Goal: Task Accomplishment & Management: Use online tool/utility

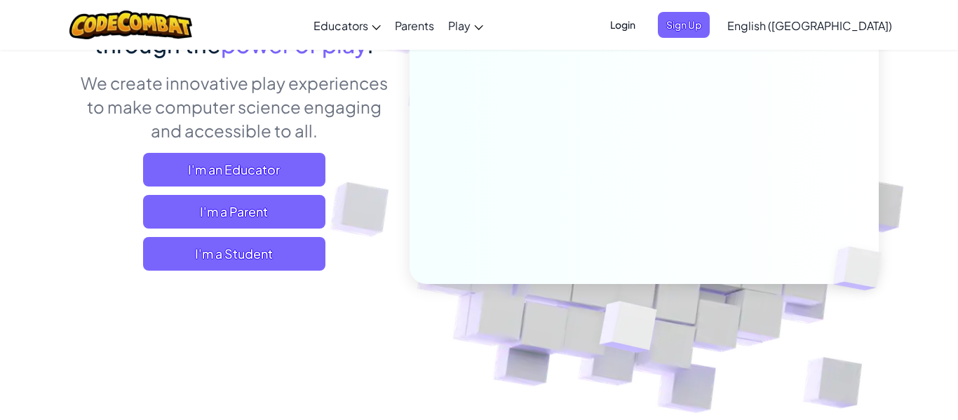
scroll to position [158, 0]
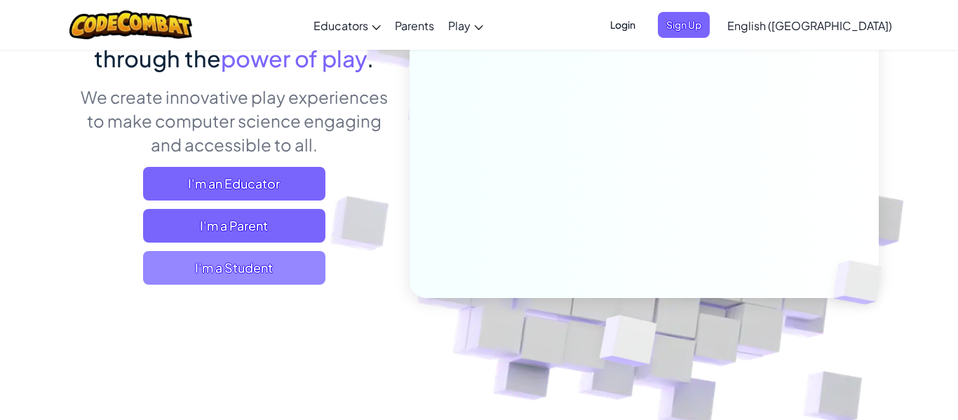
click at [285, 264] on span "I'm a Student" at bounding box center [234, 268] width 182 height 34
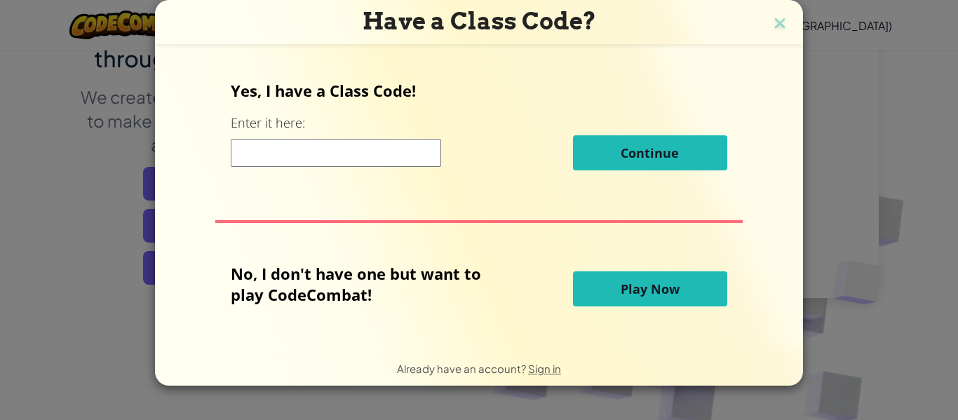
click at [621, 289] on span "Play Now" at bounding box center [649, 288] width 59 height 17
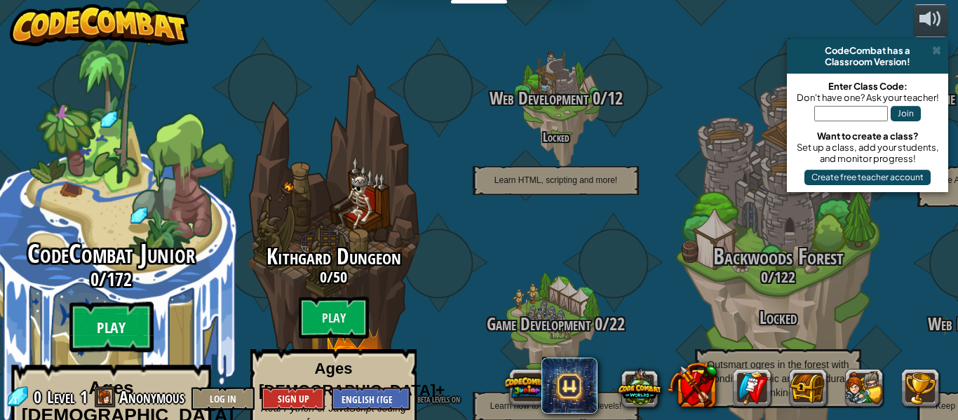
click at [109, 302] on btn "Play" at bounding box center [111, 327] width 84 height 50
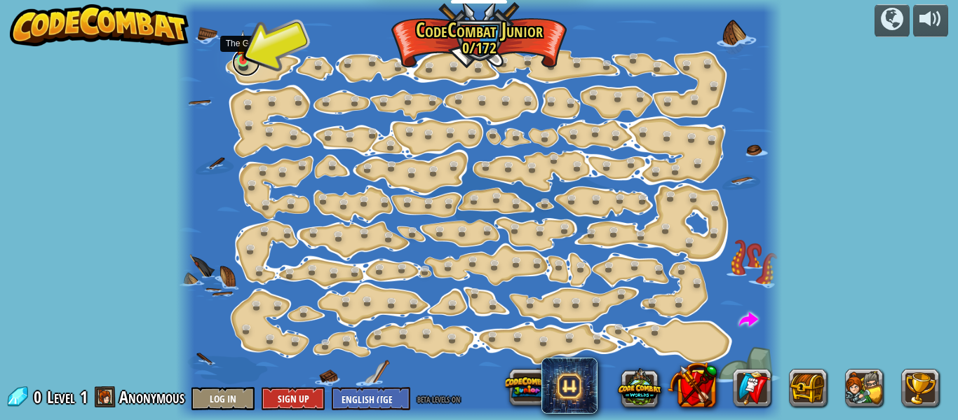
click at [248, 66] on link at bounding box center [246, 62] width 28 height 28
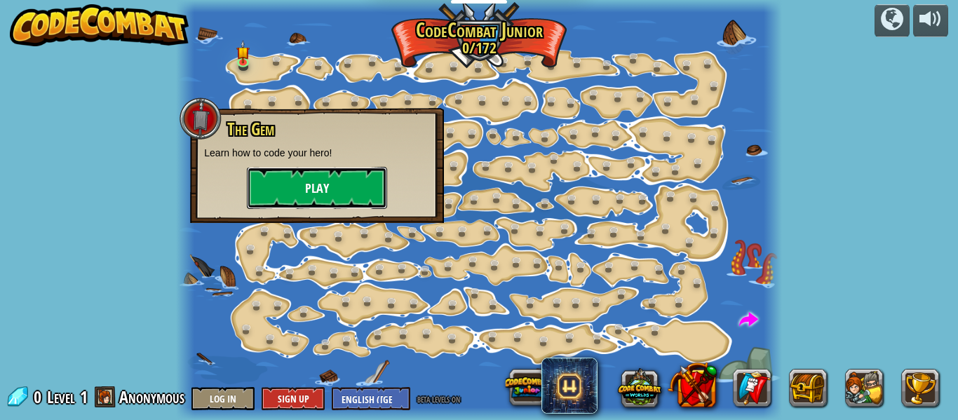
click at [313, 185] on button "Play" at bounding box center [317, 188] width 140 height 42
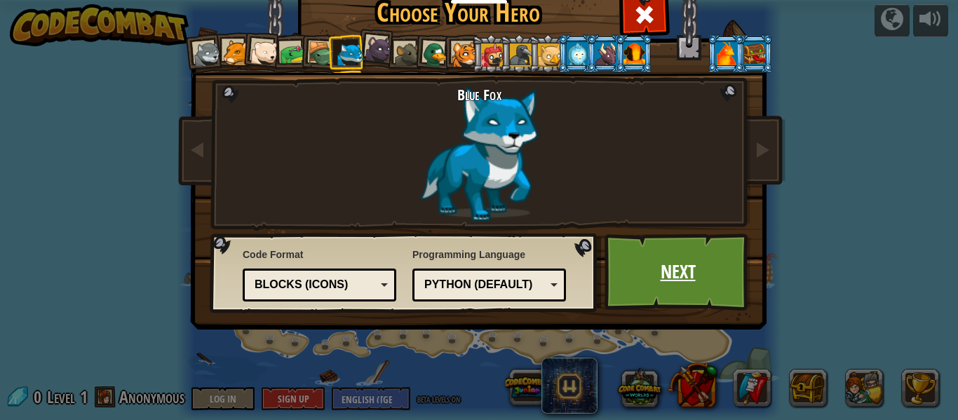
click at [663, 269] on link "Next" at bounding box center [677, 271] width 147 height 77
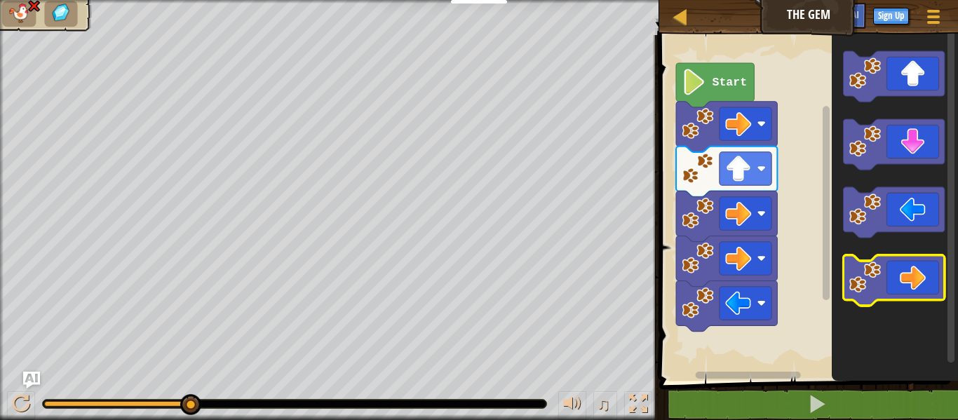
click at [904, 266] on icon "Blockly Workspace" at bounding box center [893, 280] width 101 height 50
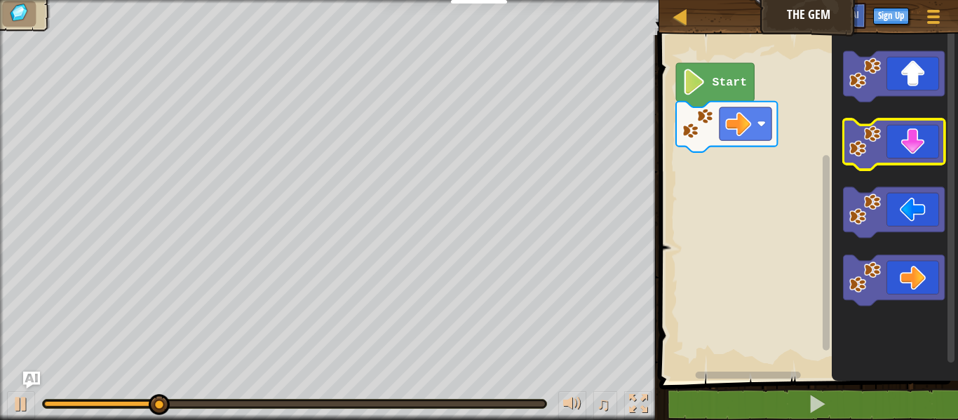
click at [917, 155] on icon "Blockly Workspace" at bounding box center [893, 144] width 101 height 50
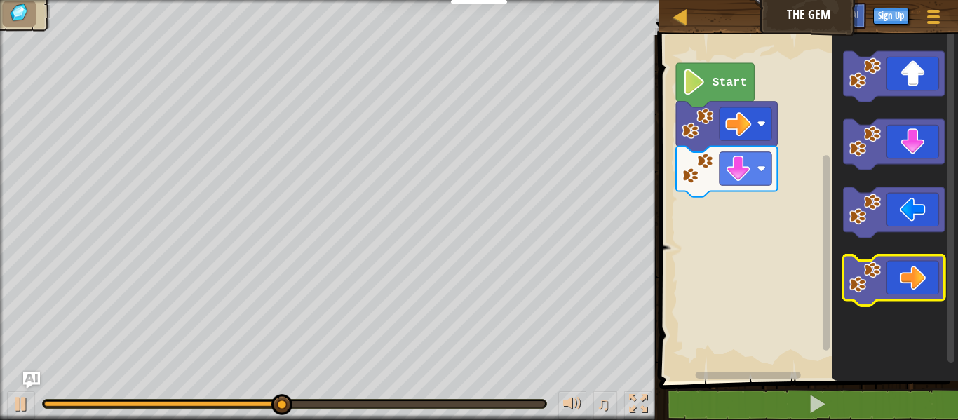
click at [897, 295] on icon "Blockly Workspace" at bounding box center [893, 280] width 101 height 50
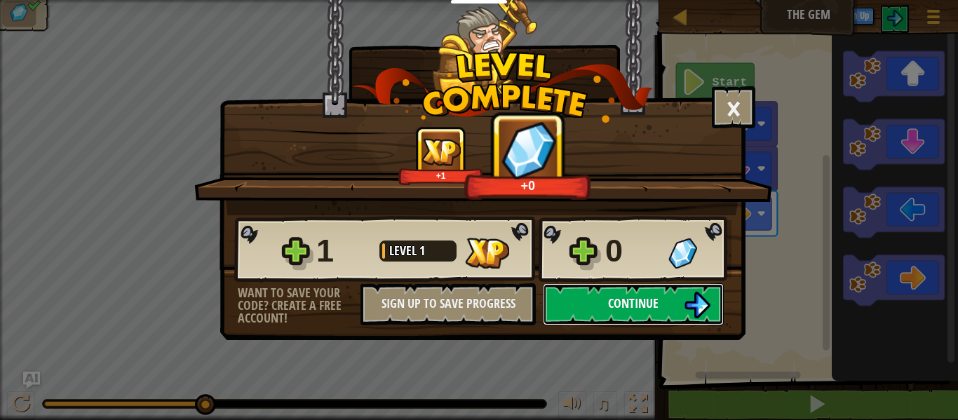
click at [648, 304] on span "Continue" at bounding box center [633, 303] width 50 height 18
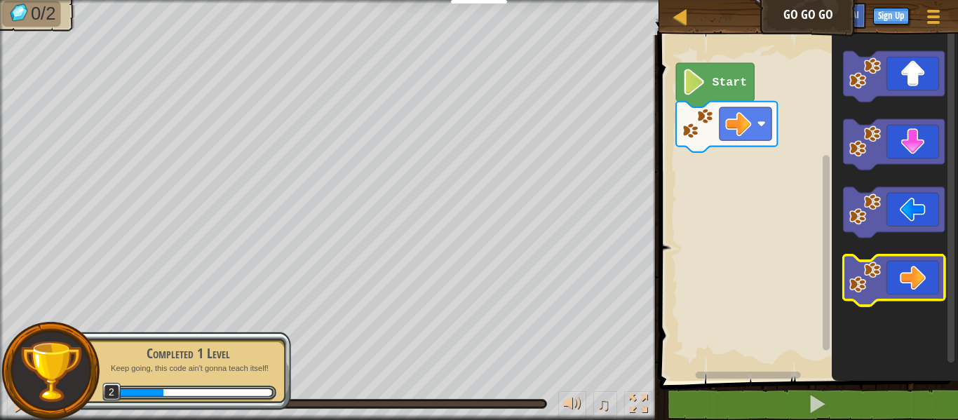
click at [922, 272] on icon "Blockly Workspace" at bounding box center [893, 280] width 101 height 50
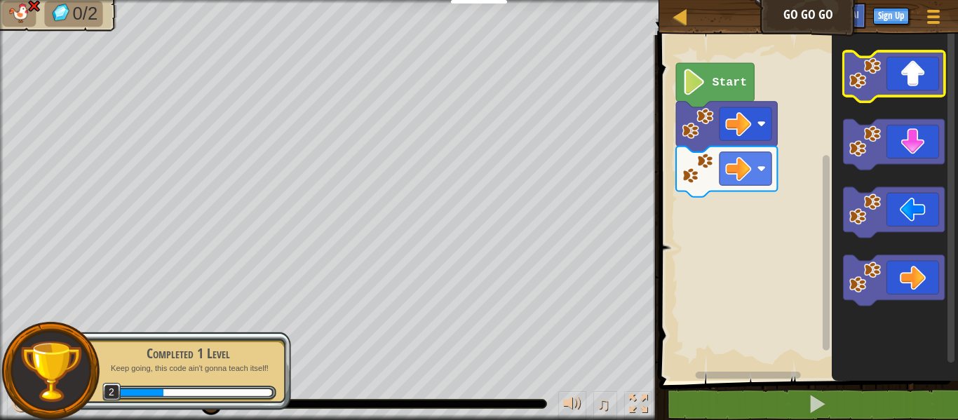
click at [889, 86] on icon "Blockly Workspace" at bounding box center [893, 76] width 101 height 50
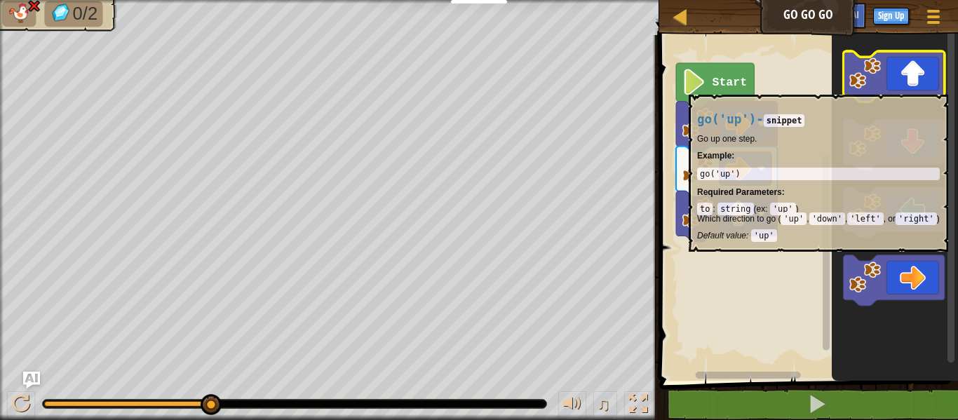
click at [884, 87] on icon "Blockly Workspace" at bounding box center [893, 76] width 101 height 50
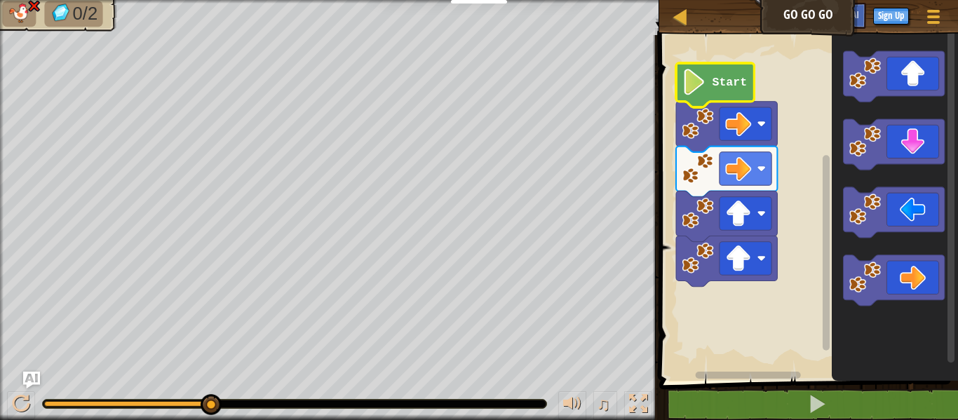
click at [733, 85] on text "Start" at bounding box center [729, 82] width 35 height 13
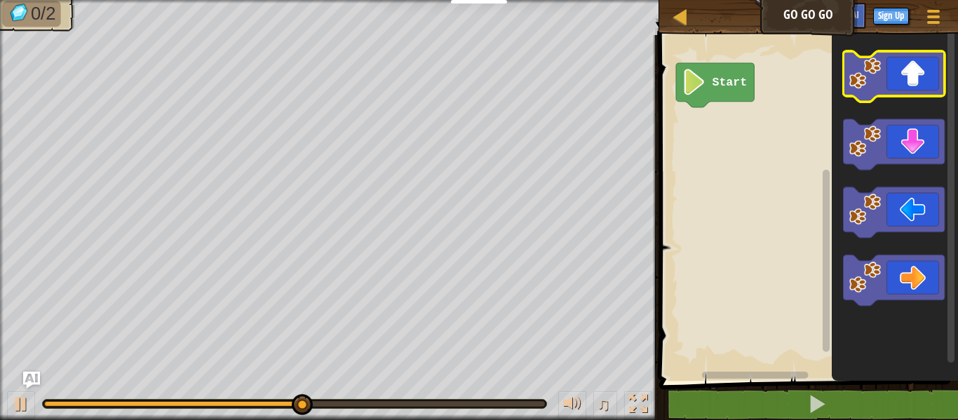
click at [893, 80] on icon "Blockly Workspace" at bounding box center [893, 76] width 101 height 50
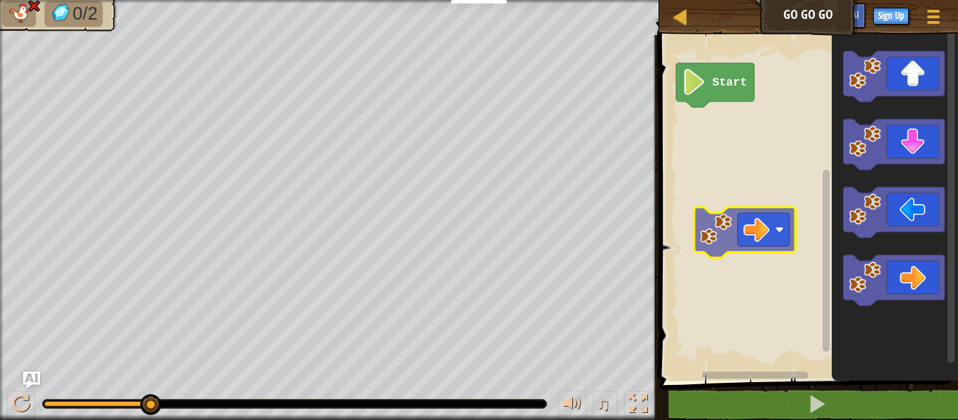
click at [755, 221] on div "Start" at bounding box center [806, 204] width 303 height 353
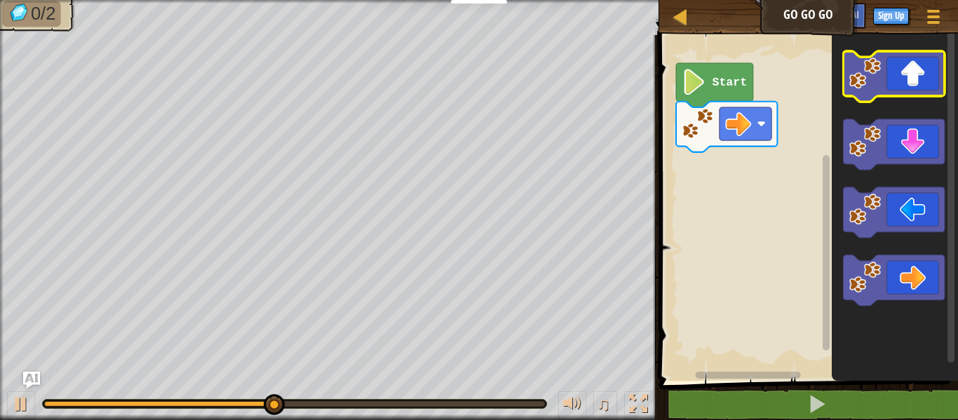
click at [897, 90] on icon "Blockly Workspace" at bounding box center [893, 76] width 101 height 50
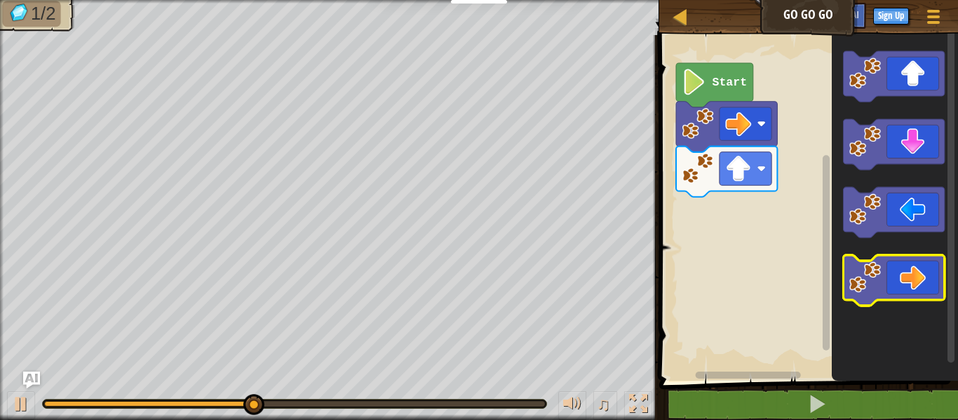
click at [894, 268] on icon "Blockly Workspace" at bounding box center [893, 280] width 101 height 50
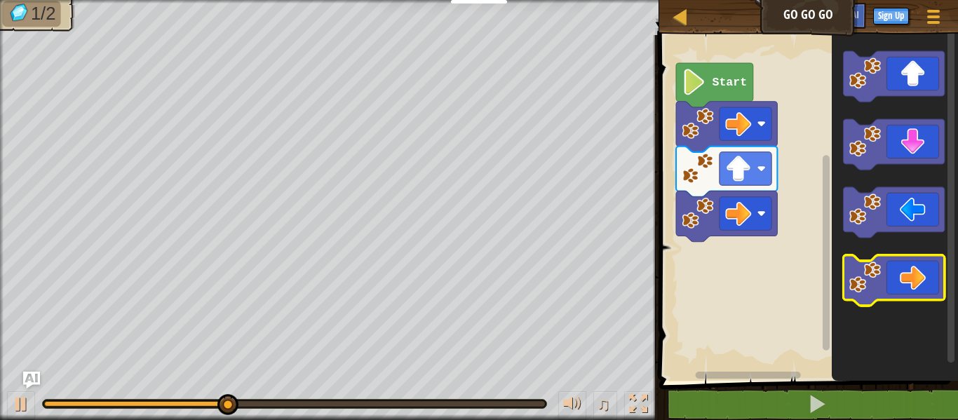
click at [894, 268] on icon "Blockly Workspace" at bounding box center [893, 280] width 101 height 50
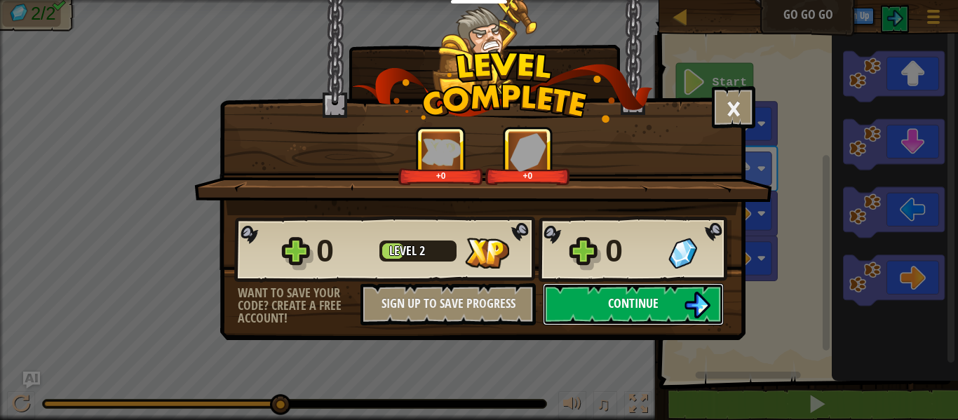
click at [649, 300] on span "Continue" at bounding box center [633, 303] width 50 height 18
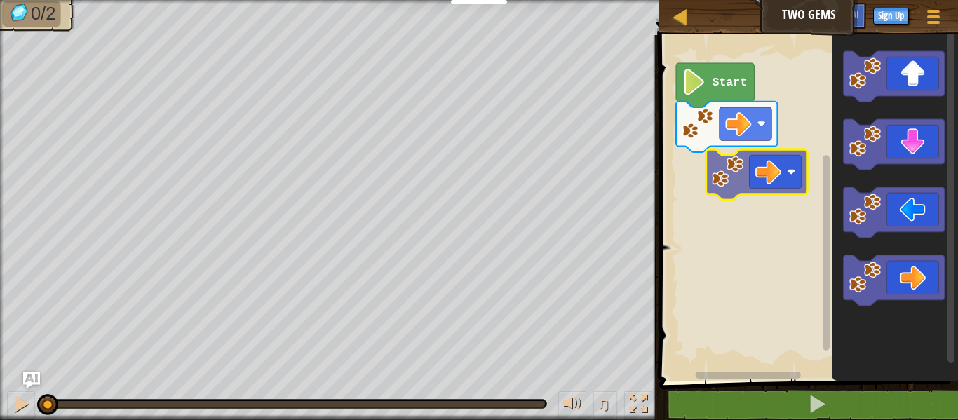
click at [759, 168] on div "Start" at bounding box center [806, 204] width 303 height 353
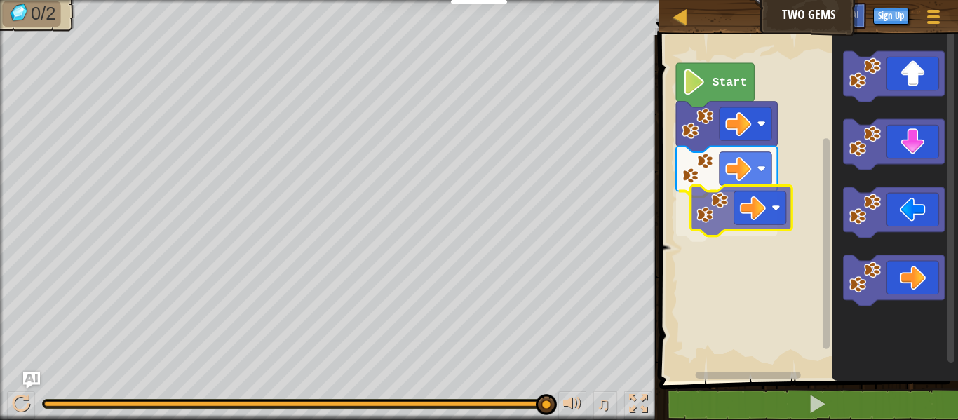
click at [761, 220] on div "Start" at bounding box center [806, 204] width 303 height 353
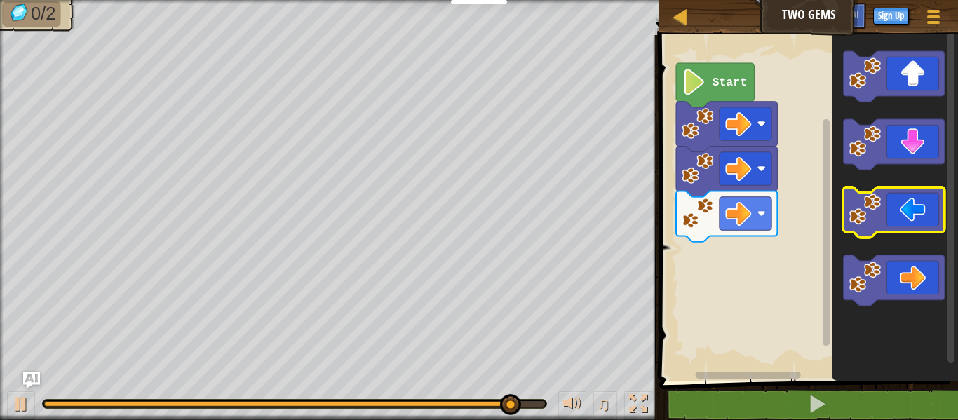
click at [888, 168] on g "Blockly Workspace" at bounding box center [893, 178] width 101 height 254
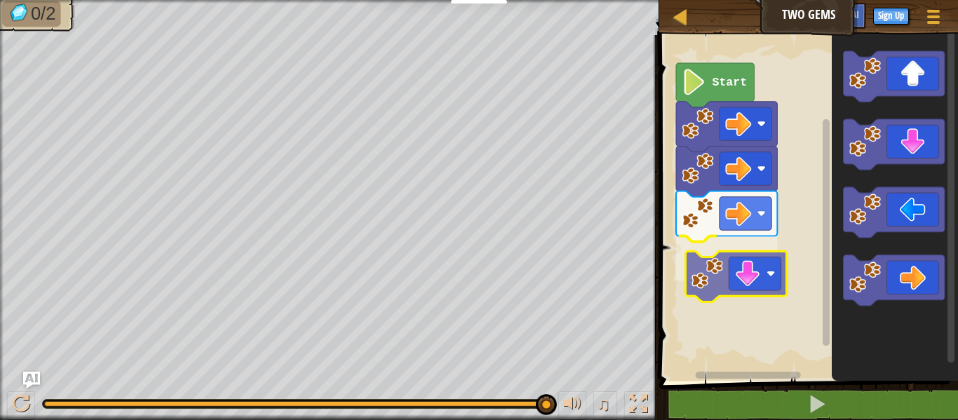
click at [726, 294] on div "Start" at bounding box center [806, 204] width 303 height 353
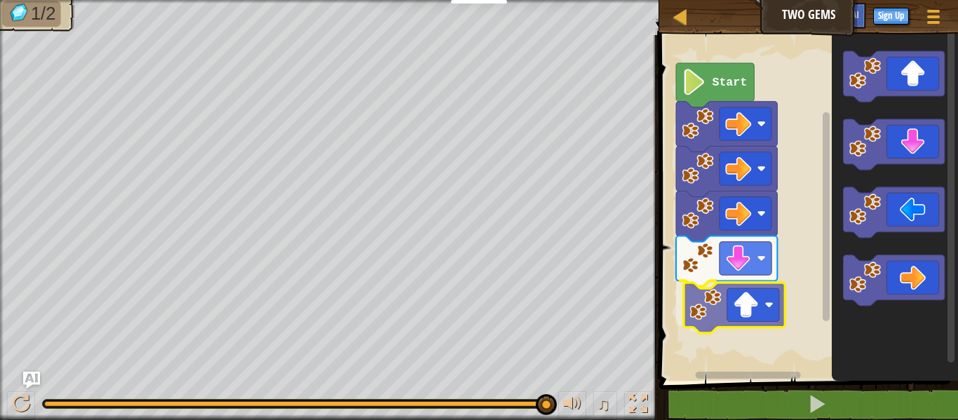
click at [744, 318] on div "Start" at bounding box center [806, 204] width 303 height 353
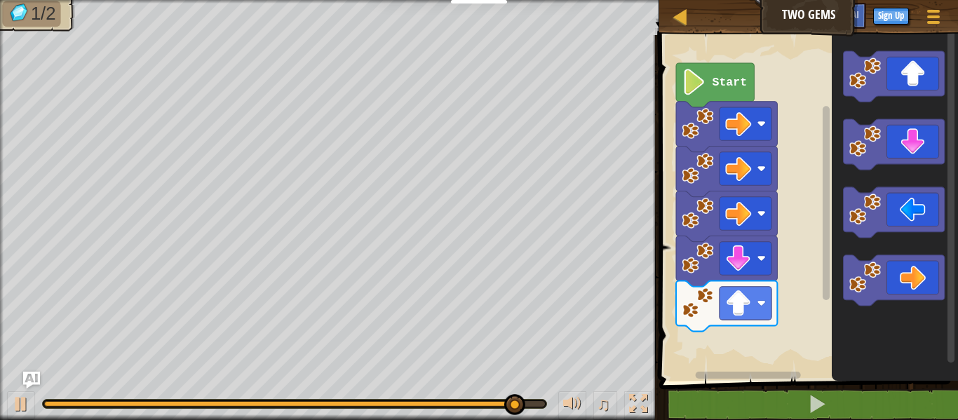
click at [838, 224] on icon "Blockly Workspace" at bounding box center [894, 204] width 126 height 353
click at [790, 289] on div "Start" at bounding box center [806, 204] width 303 height 353
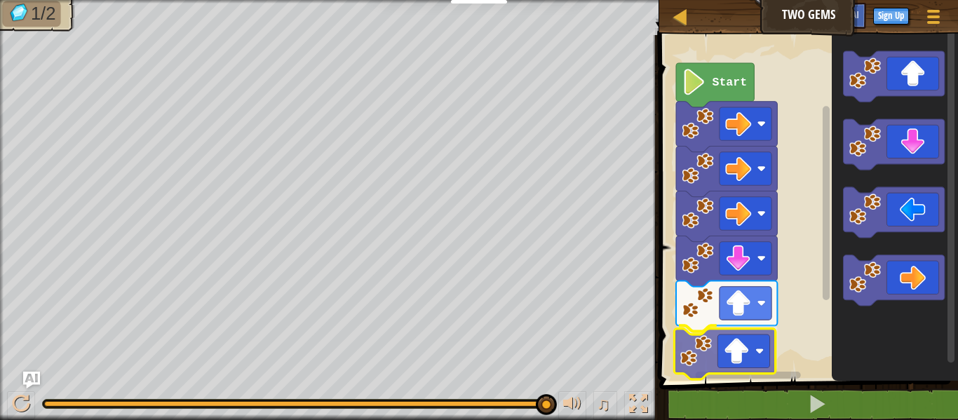
click at [733, 358] on div "Start" at bounding box center [806, 204] width 303 height 353
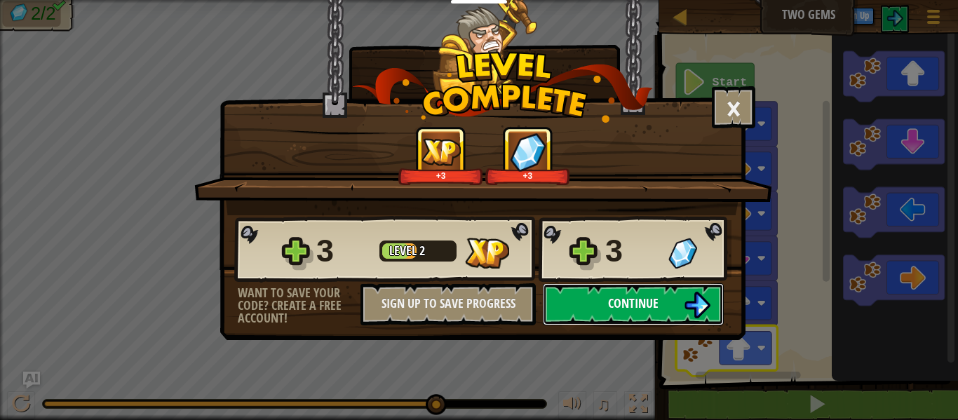
click at [697, 297] on img at bounding box center [697, 305] width 27 height 27
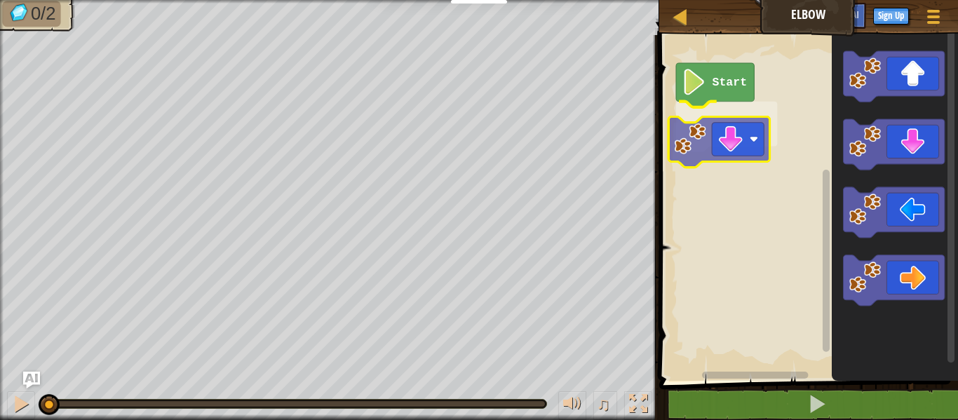
click at [754, 144] on div "Start" at bounding box center [806, 204] width 303 height 353
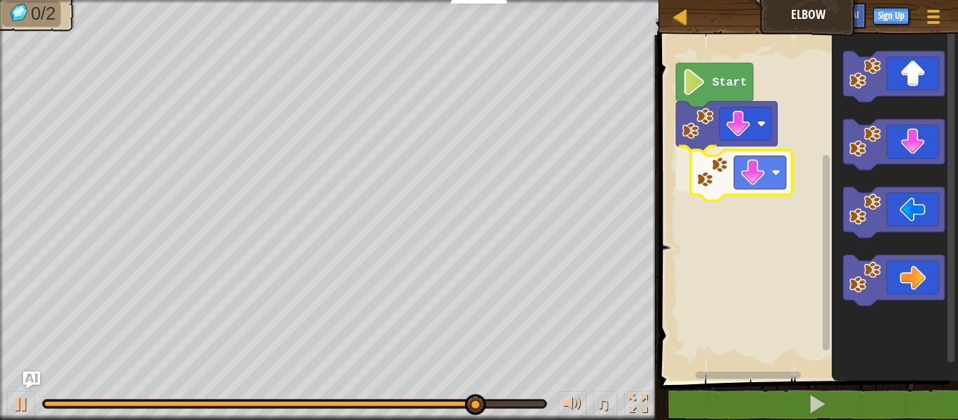
click at [747, 179] on div "Start" at bounding box center [806, 204] width 303 height 353
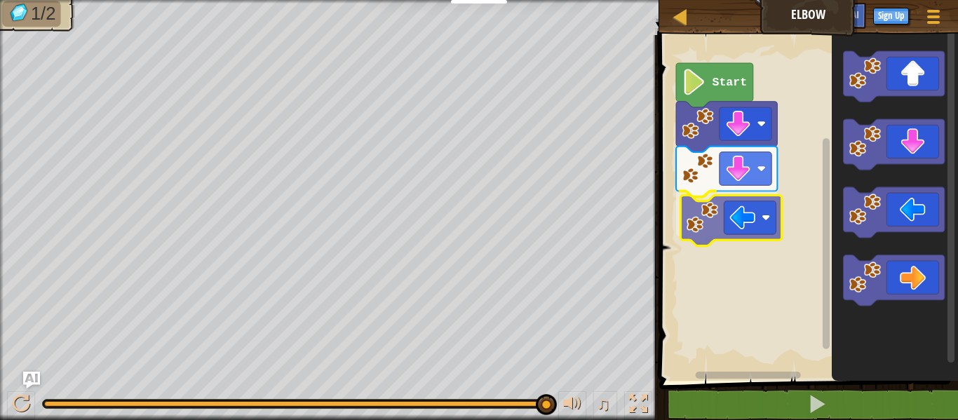
click at [746, 234] on div "Start" at bounding box center [806, 204] width 303 height 353
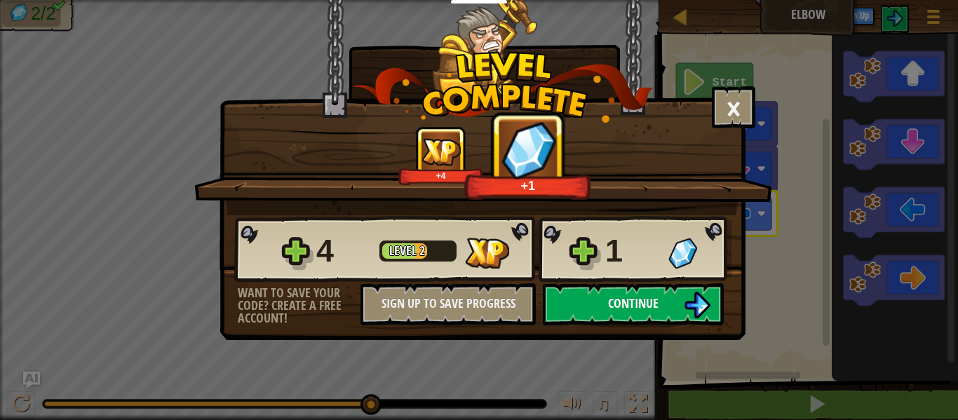
click at [631, 306] on span "Continue" at bounding box center [633, 303] width 50 height 18
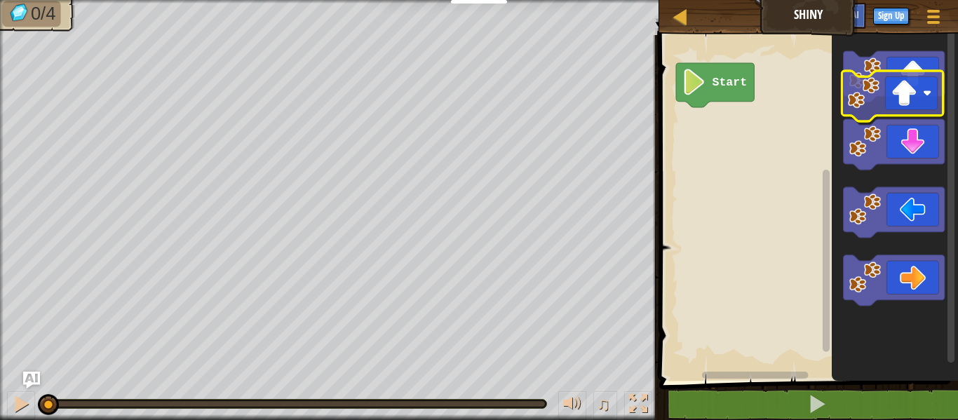
click at [927, 116] on icon "Blockly Workspace" at bounding box center [894, 204] width 126 height 353
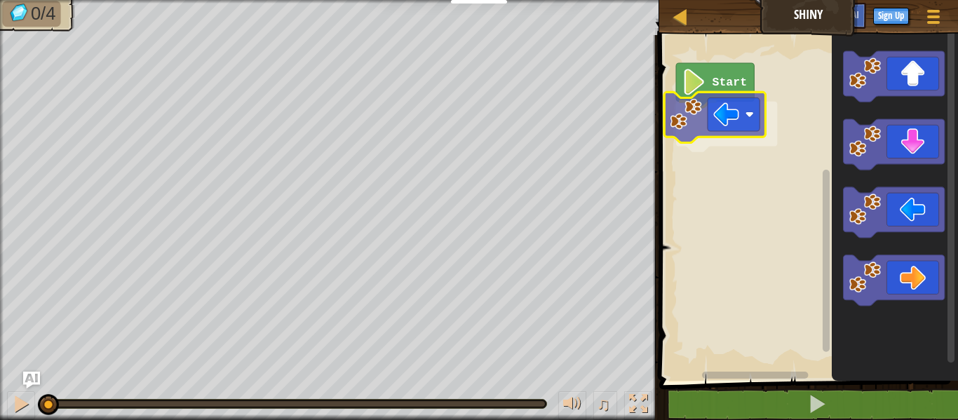
click at [728, 106] on div "Start" at bounding box center [806, 204] width 303 height 353
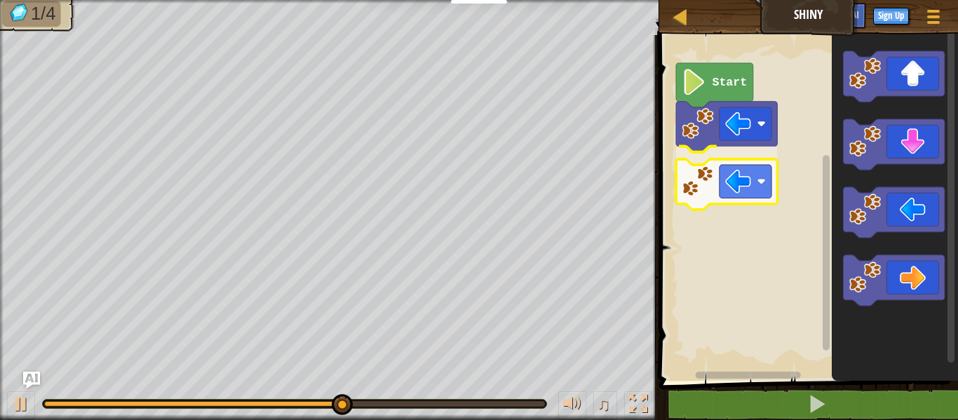
click at [737, 177] on div "Start" at bounding box center [806, 204] width 303 height 353
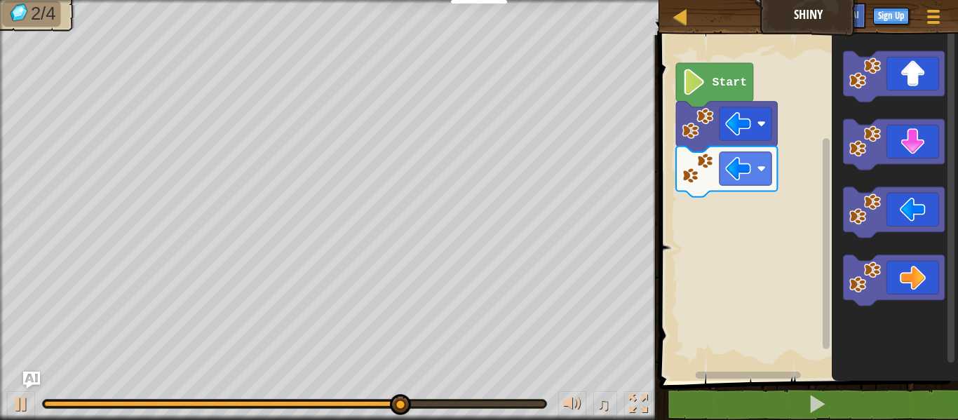
click at [779, 223] on div "Start" at bounding box center [806, 204] width 303 height 353
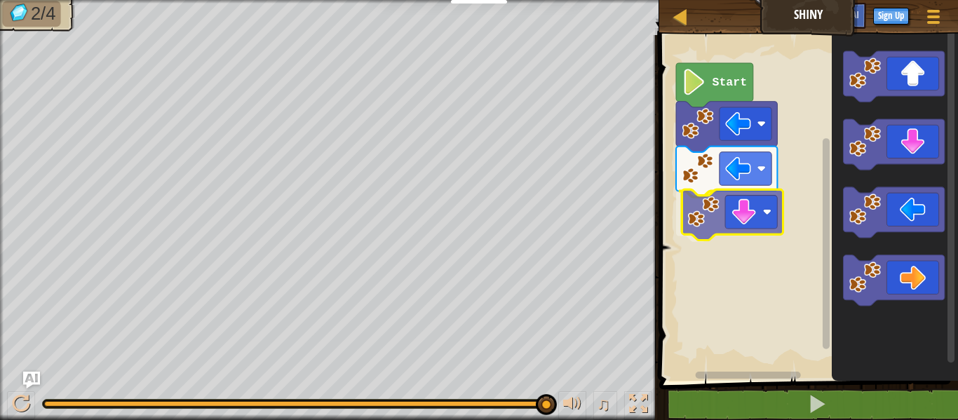
click at [761, 209] on div "Start" at bounding box center [806, 204] width 303 height 353
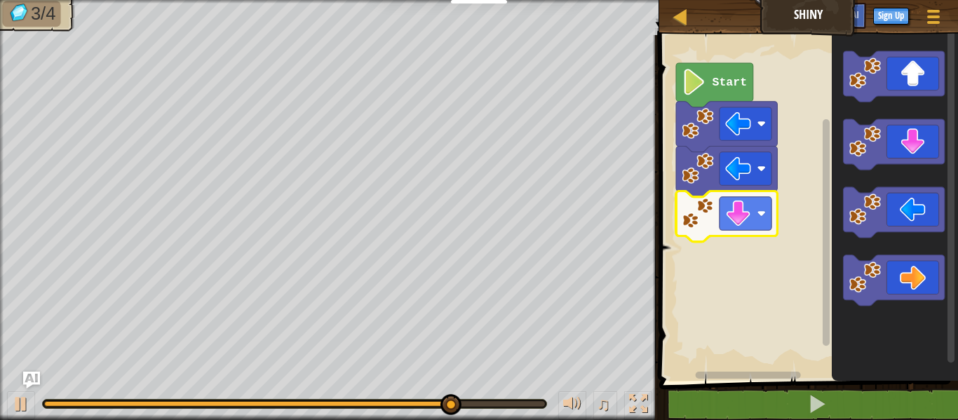
click at [815, 228] on rect "Blockly Workspace" at bounding box center [806, 204] width 303 height 353
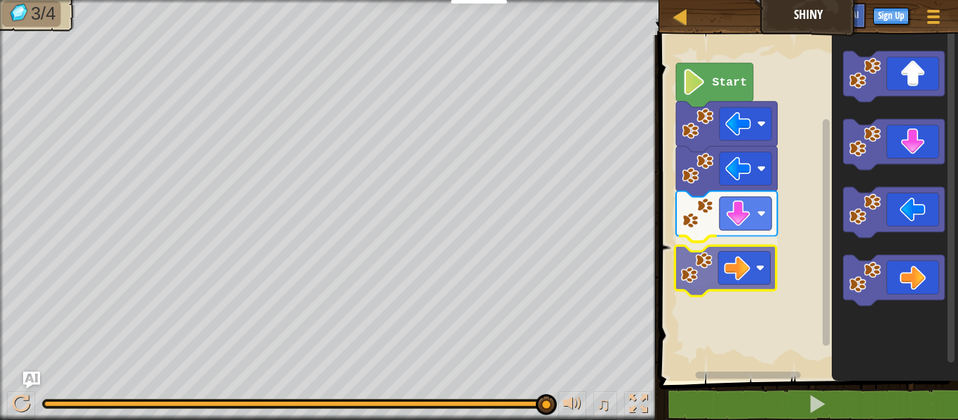
click at [740, 259] on div "Start" at bounding box center [806, 204] width 303 height 353
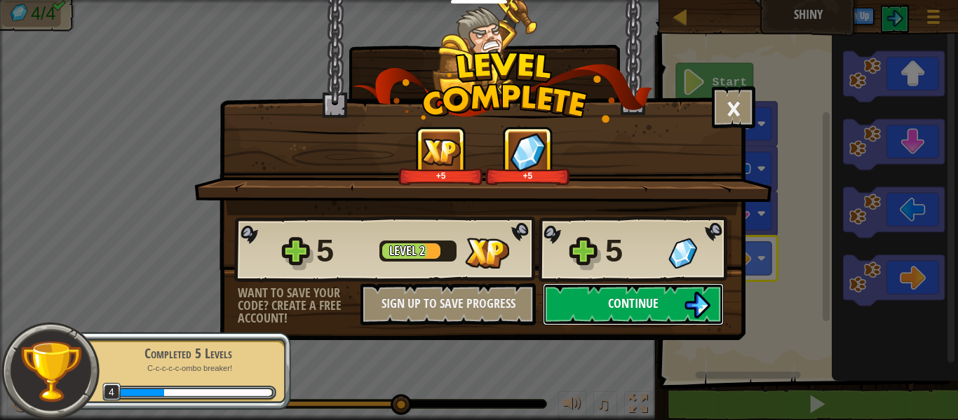
click at [644, 304] on span "Continue" at bounding box center [633, 303] width 50 height 18
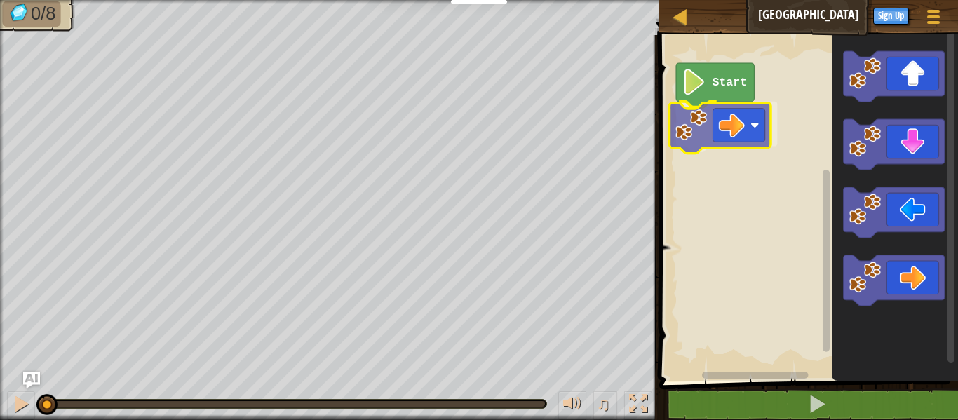
click at [737, 123] on div "Start" at bounding box center [806, 204] width 303 height 353
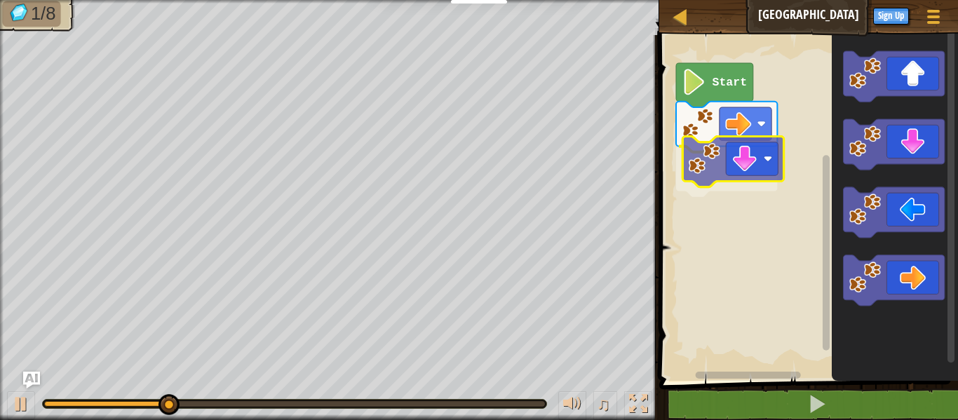
click at [698, 147] on div "Start" at bounding box center [806, 204] width 303 height 353
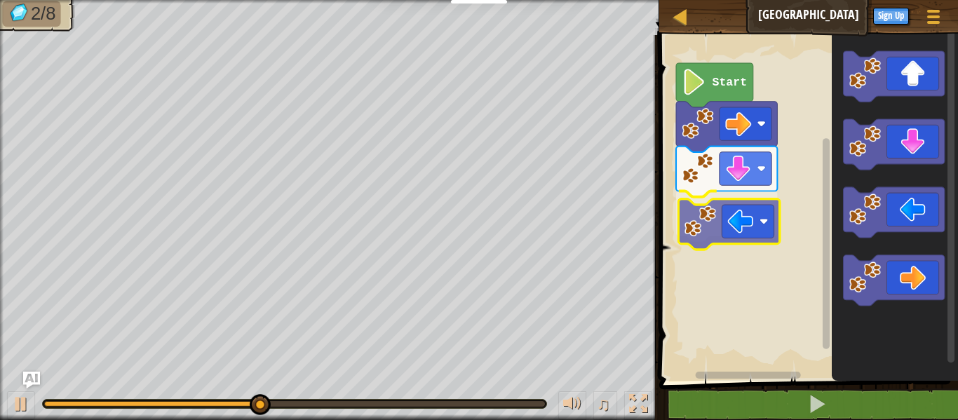
click at [728, 214] on div "Start" at bounding box center [806, 204] width 303 height 353
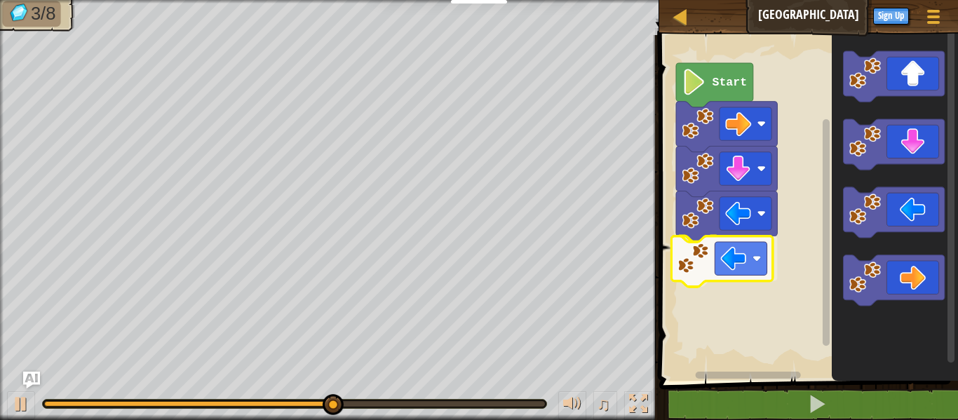
click at [755, 272] on div "Start" at bounding box center [806, 204] width 303 height 353
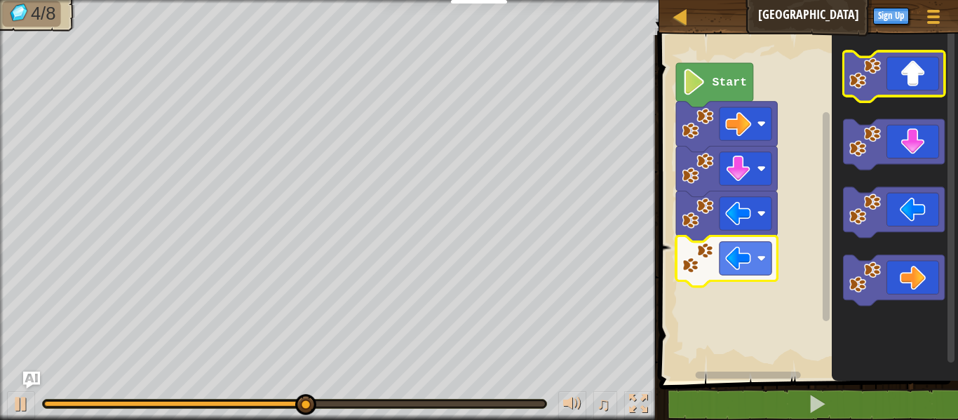
click at [913, 100] on rect "Blockly Workspace" at bounding box center [893, 76] width 101 height 50
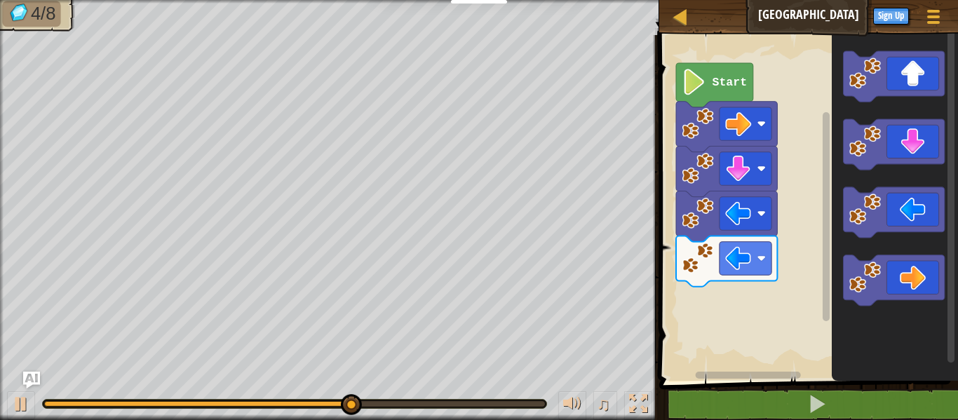
click at [826, 271] on div "Start" at bounding box center [806, 204] width 303 height 353
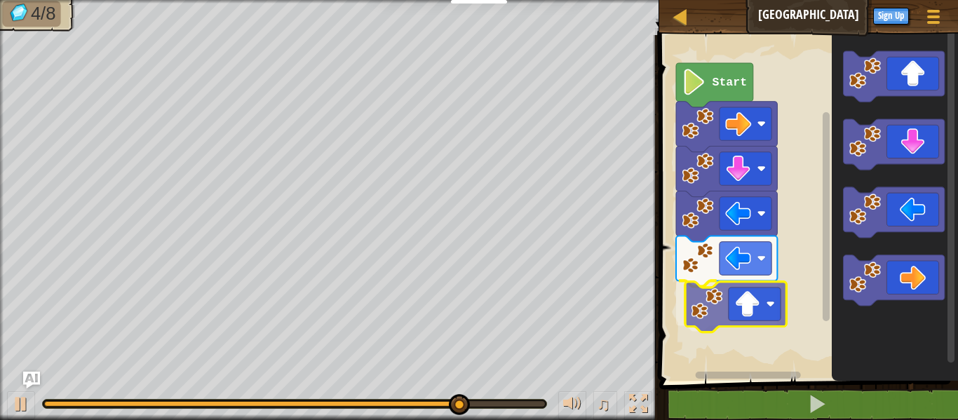
click at [737, 325] on div "Start" at bounding box center [806, 204] width 303 height 353
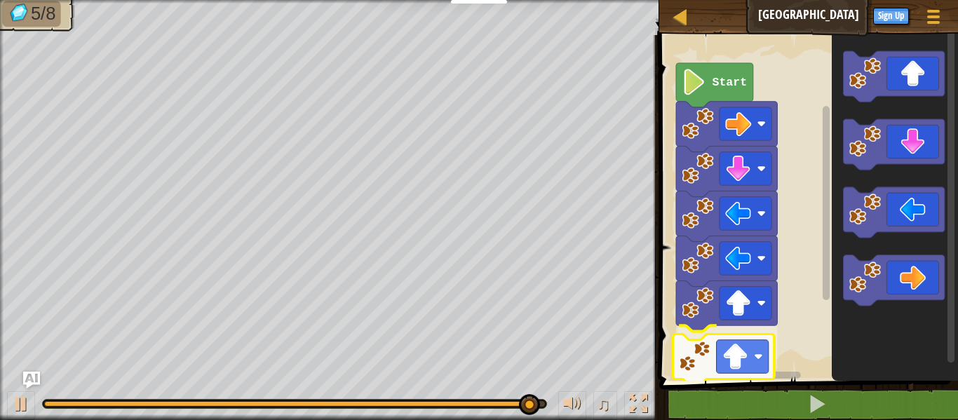
click at [738, 348] on div "Start" at bounding box center [806, 204] width 303 height 353
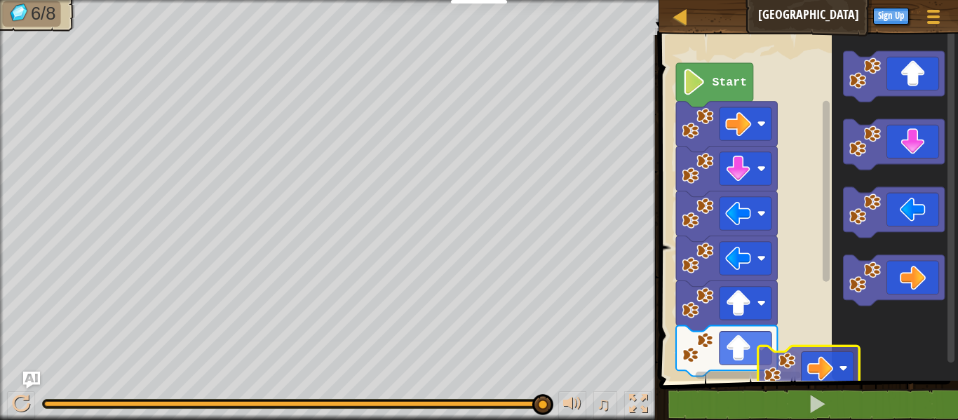
click at [840, 344] on icon "Blockly Workspace" at bounding box center [894, 204] width 126 height 353
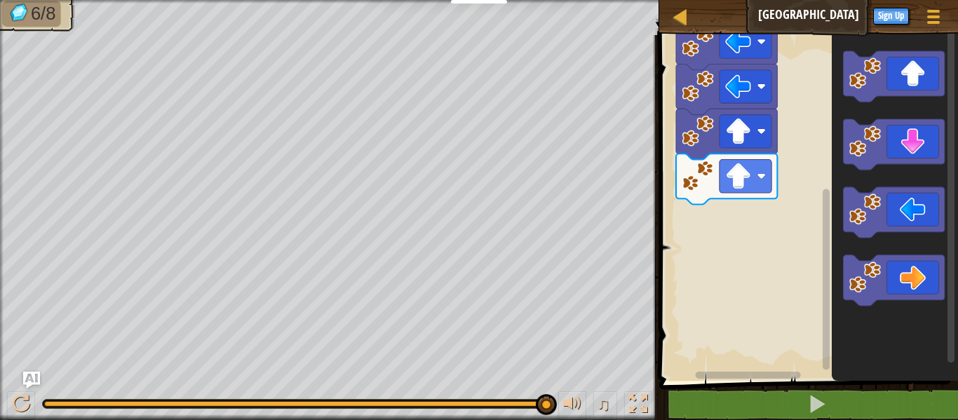
click at [834, 353] on div "Start" at bounding box center [806, 204] width 303 height 353
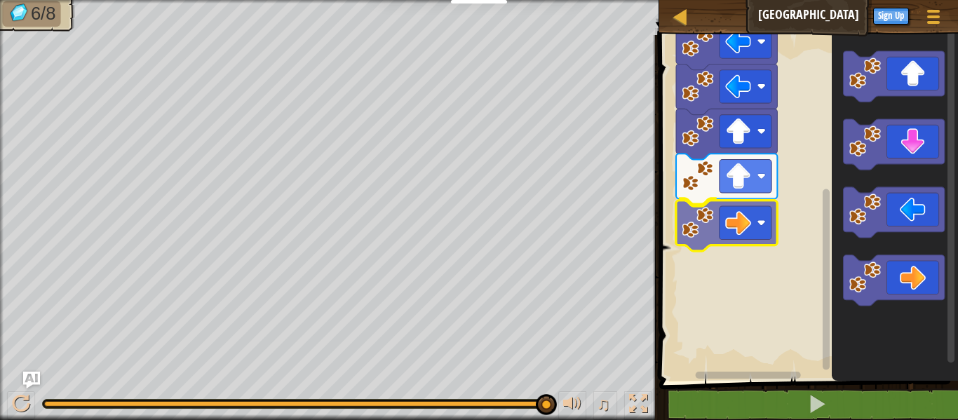
click at [744, 240] on div "Start" at bounding box center [806, 204] width 303 height 353
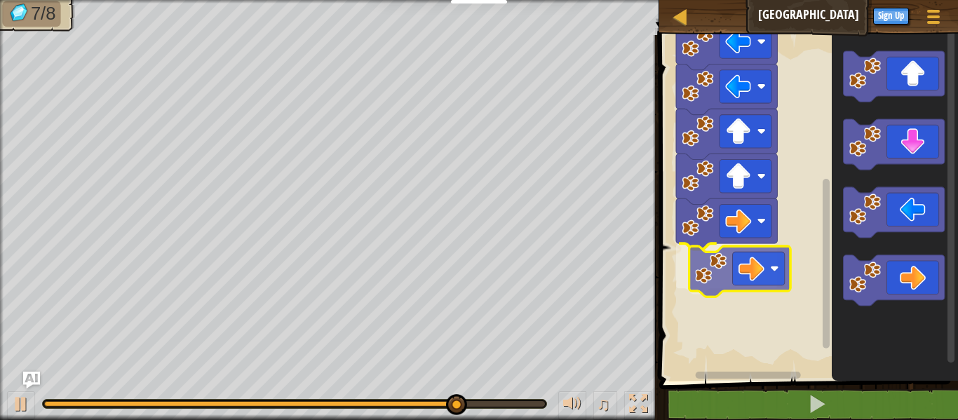
click at [759, 261] on div "Start" at bounding box center [806, 204] width 303 height 353
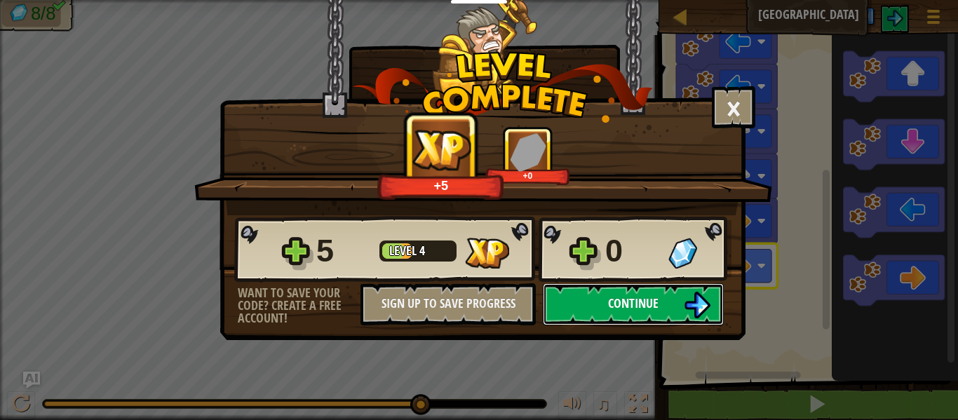
click at [697, 310] on img at bounding box center [697, 305] width 27 height 27
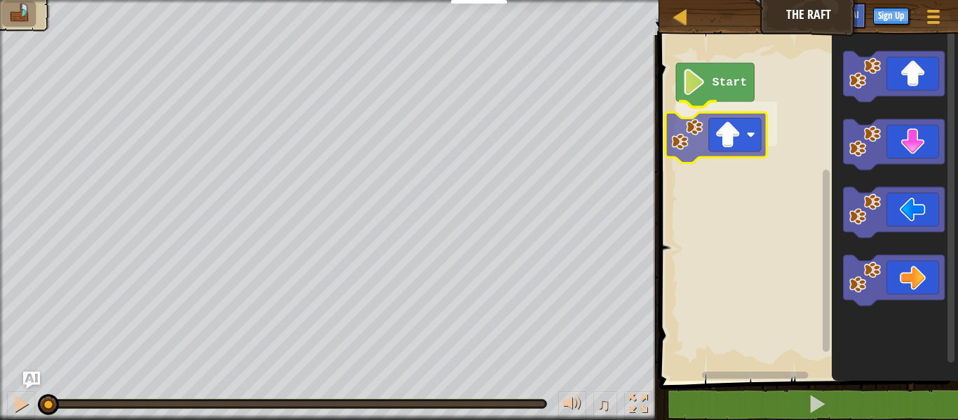
click at [719, 138] on div "Start" at bounding box center [806, 204] width 303 height 353
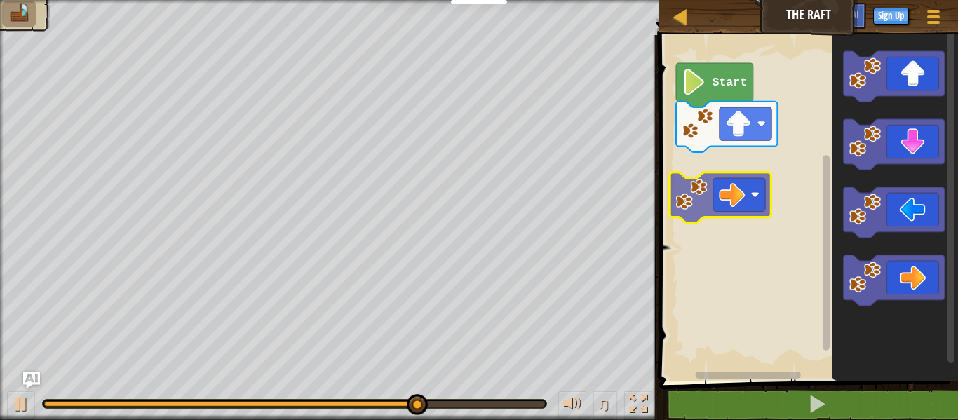
click at [726, 182] on div "Start" at bounding box center [806, 204] width 303 height 353
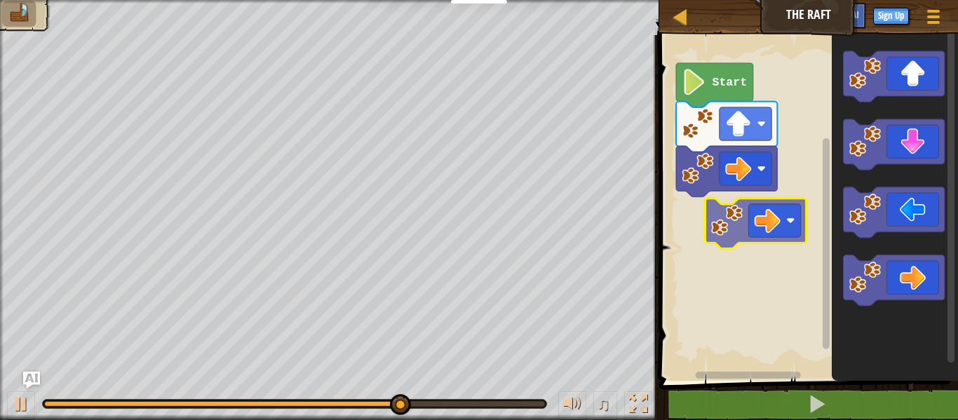
click at [753, 211] on div "Start" at bounding box center [806, 204] width 303 height 353
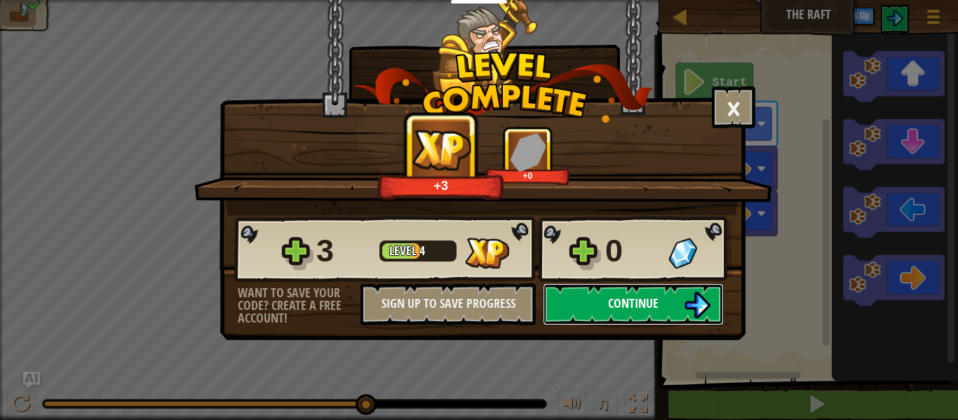
click at [660, 304] on button "Continue" at bounding box center [633, 304] width 181 height 42
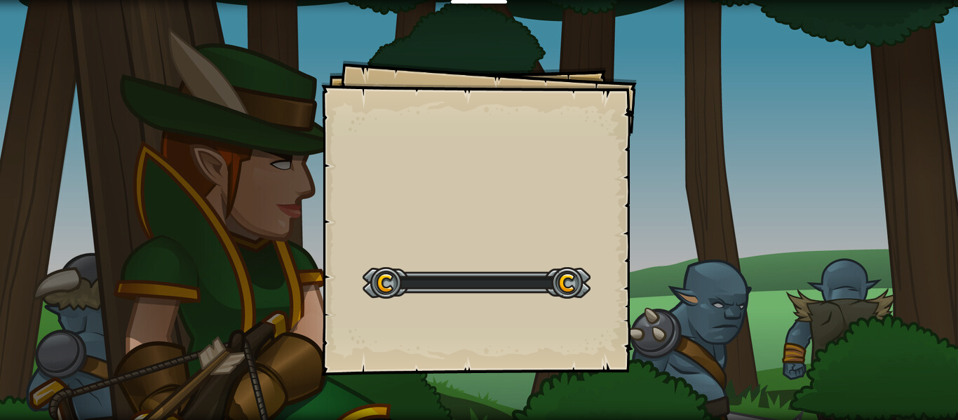
click at [658, 306] on div "Goals Start Level Error loading from server. Try refreshing the page. You'll ne…" at bounding box center [479, 210] width 958 height 420
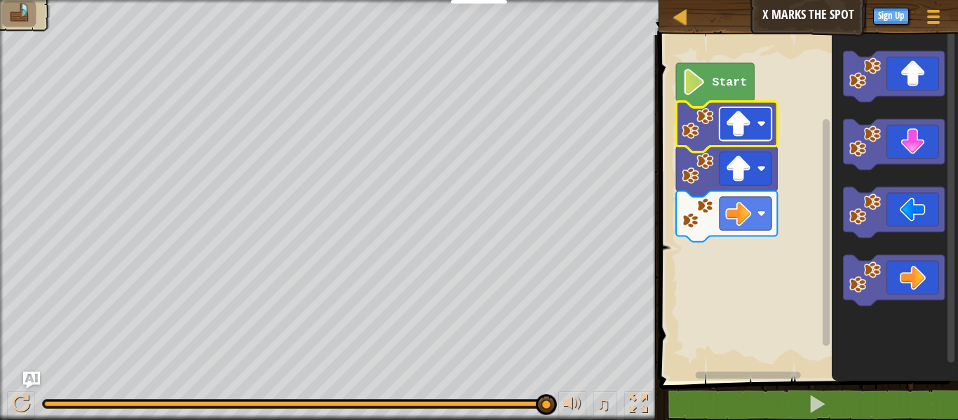
click at [749, 116] on image "Blockly Workspace" at bounding box center [738, 124] width 26 height 26
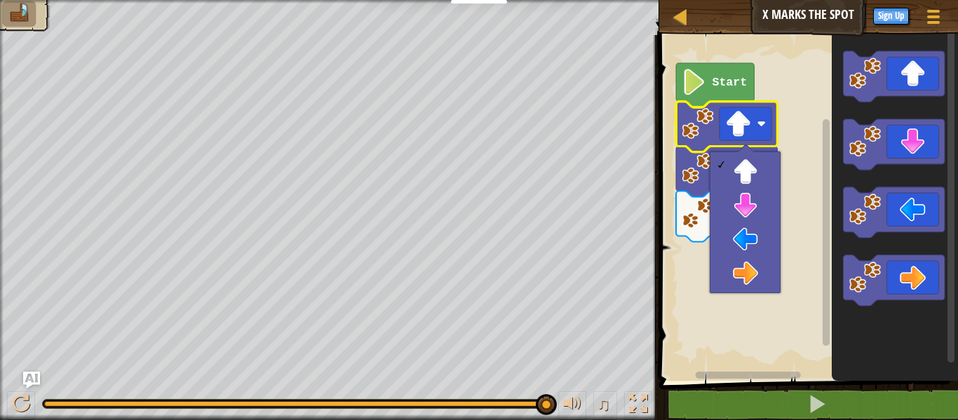
click at [790, 200] on rect "Blockly Workspace" at bounding box center [806, 204] width 303 height 353
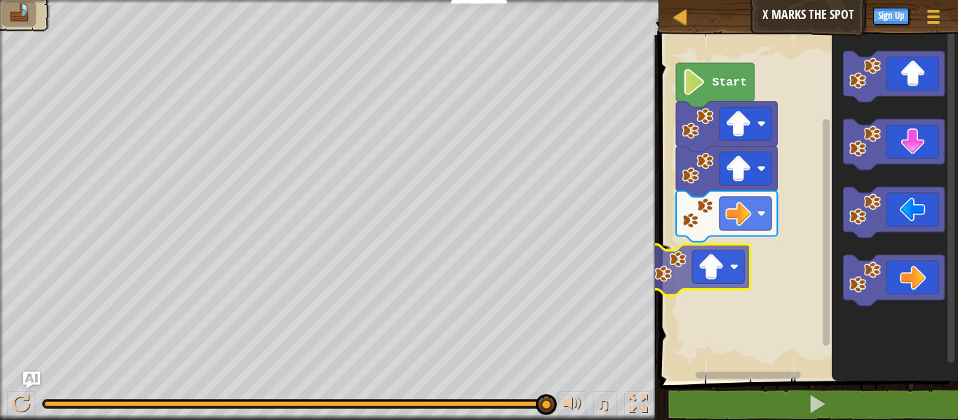
click at [735, 267] on div "Start" at bounding box center [806, 204] width 303 height 353
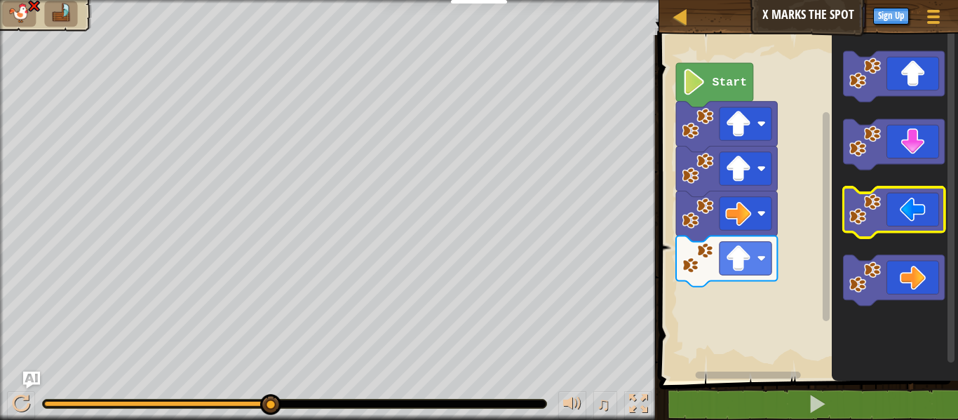
click at [925, 204] on icon "Blockly Workspace" at bounding box center [893, 212] width 101 height 50
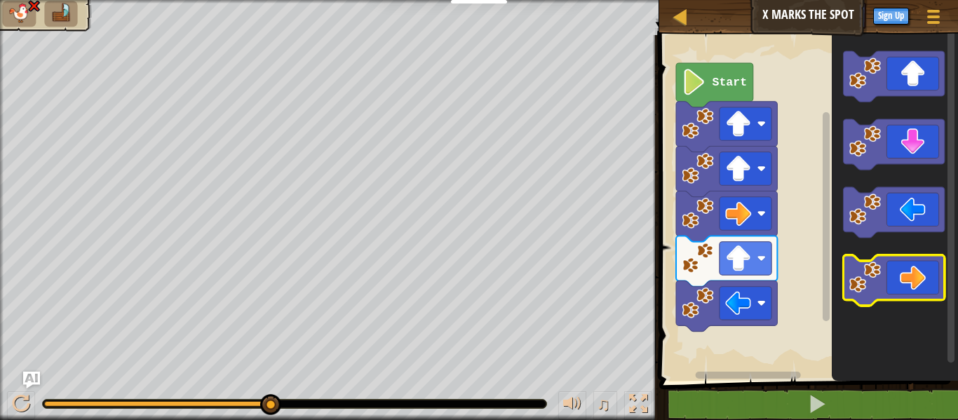
click at [916, 281] on icon "Blockly Workspace" at bounding box center [893, 280] width 101 height 50
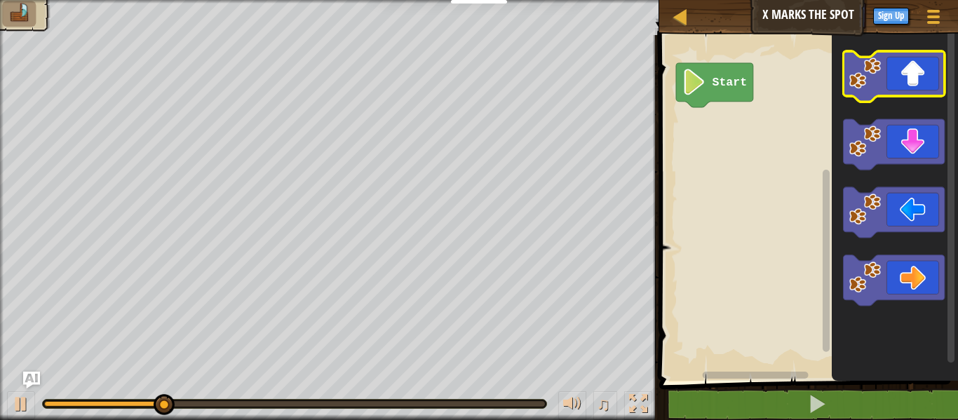
click at [927, 71] on icon "Blockly Workspace" at bounding box center [893, 76] width 101 height 50
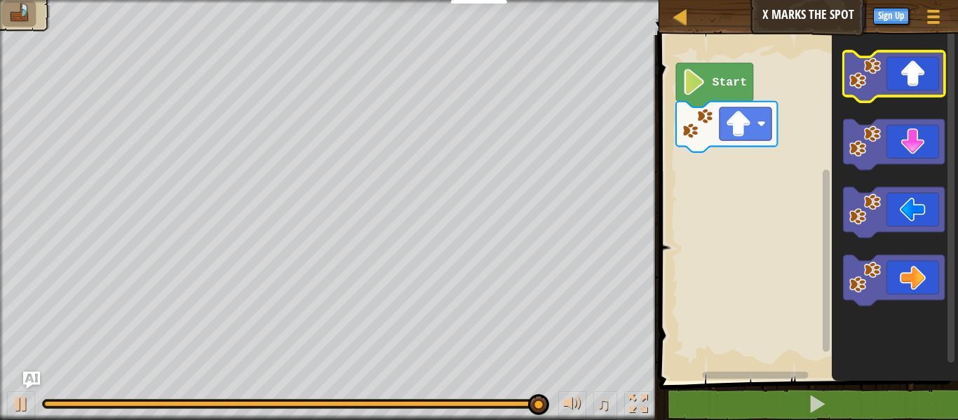
click at [906, 76] on icon "Blockly Workspace" at bounding box center [893, 76] width 101 height 50
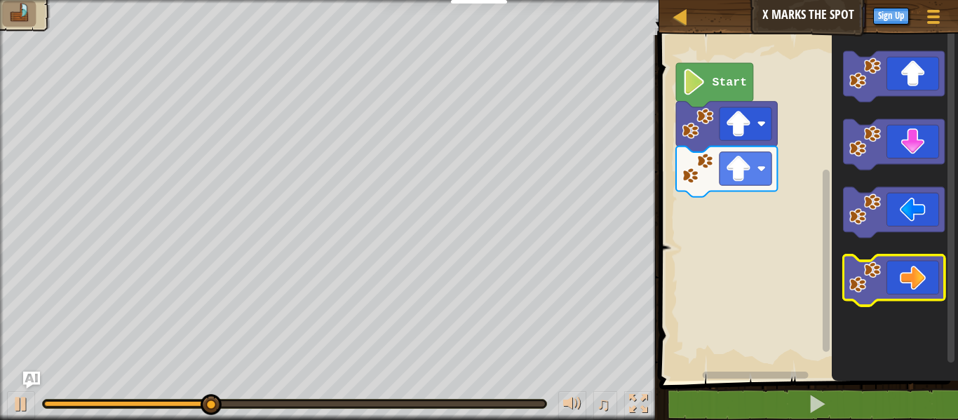
click at [917, 272] on icon "Blockly Workspace" at bounding box center [893, 280] width 101 height 50
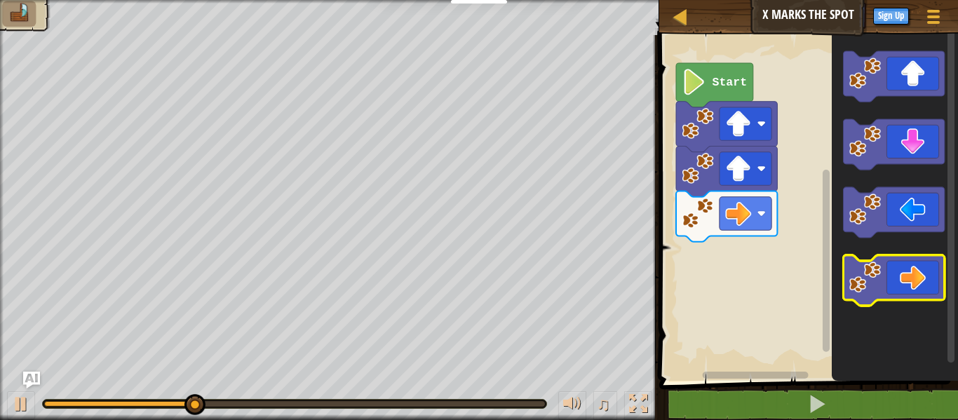
click at [917, 272] on icon "Blockly Workspace" at bounding box center [893, 280] width 101 height 50
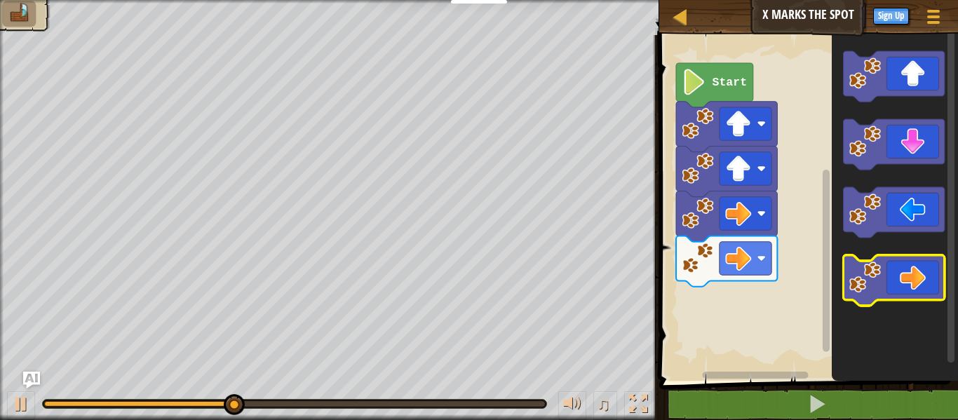
click at [917, 272] on icon "Blockly Workspace" at bounding box center [893, 280] width 101 height 50
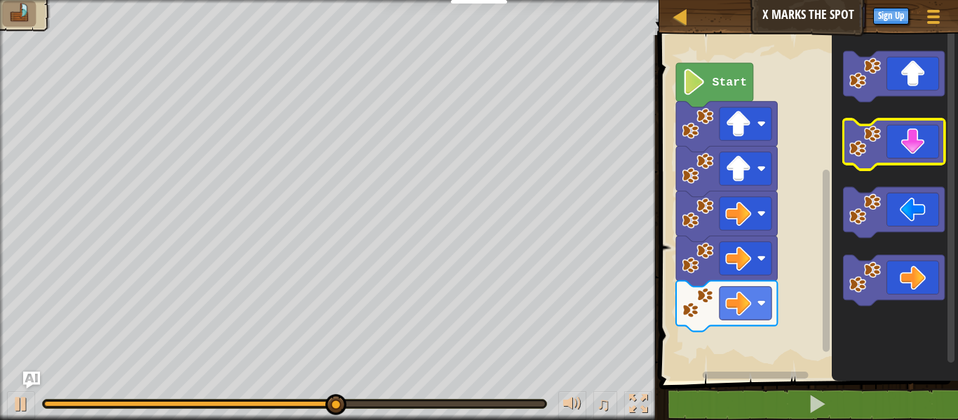
click at [918, 144] on icon "Blockly Workspace" at bounding box center [893, 144] width 101 height 50
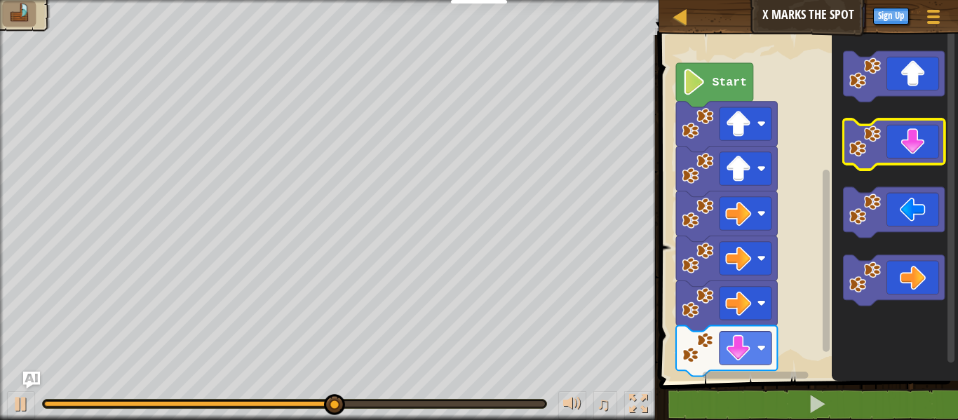
click at [918, 145] on icon "Blockly Workspace" at bounding box center [893, 144] width 101 height 50
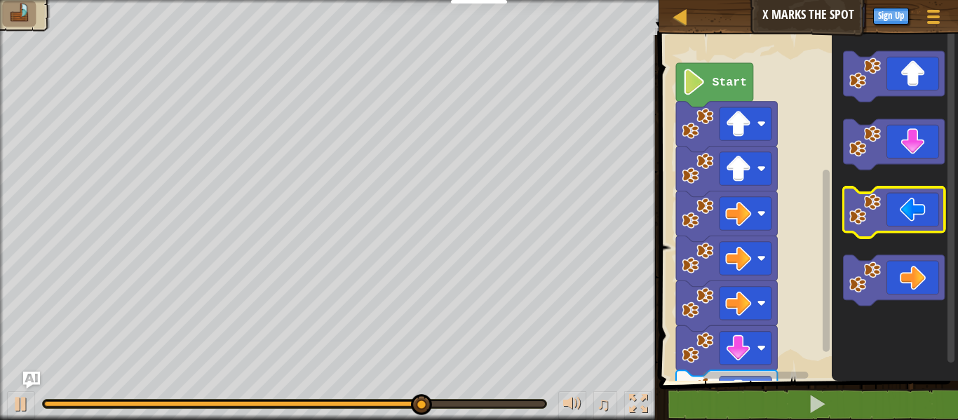
click at [901, 219] on icon "Blockly Workspace" at bounding box center [893, 212] width 101 height 50
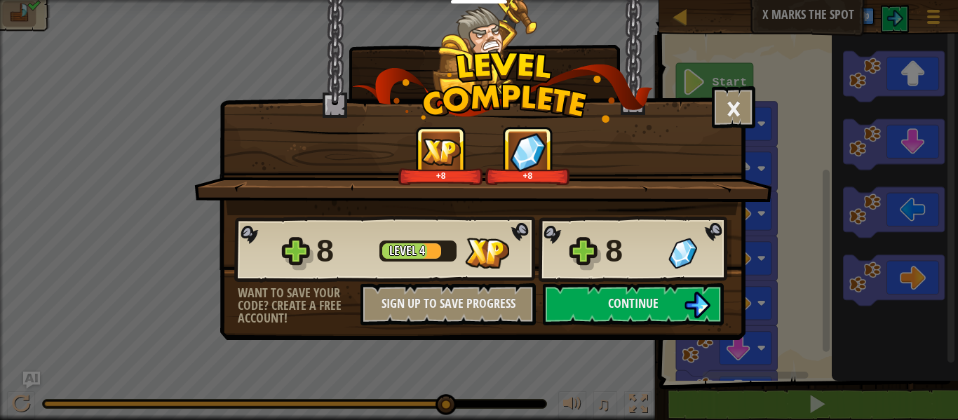
click at [616, 329] on div "× How fun was this level? +8 +8 Reticulating Splines... 8 Level 4 8 Want to sav…" at bounding box center [482, 170] width 526 height 340
click at [639, 306] on span "Continue" at bounding box center [633, 303] width 50 height 18
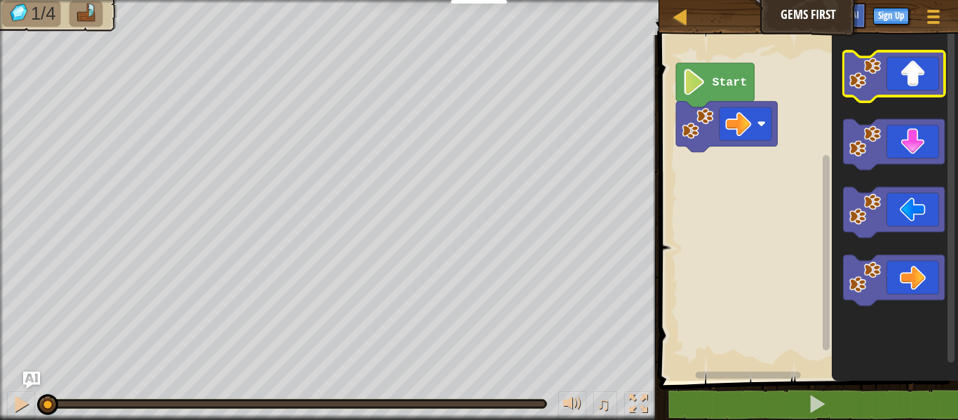
click at [913, 92] on icon "Blockly Workspace" at bounding box center [893, 76] width 101 height 50
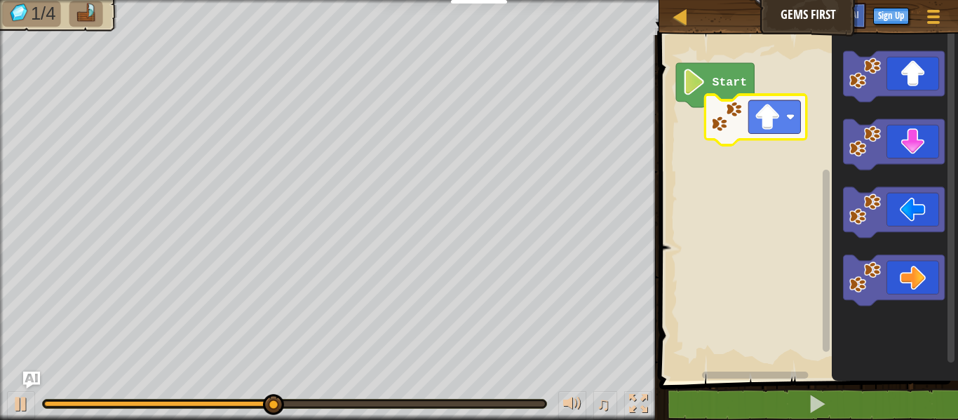
click at [768, 132] on div "Start" at bounding box center [806, 204] width 303 height 353
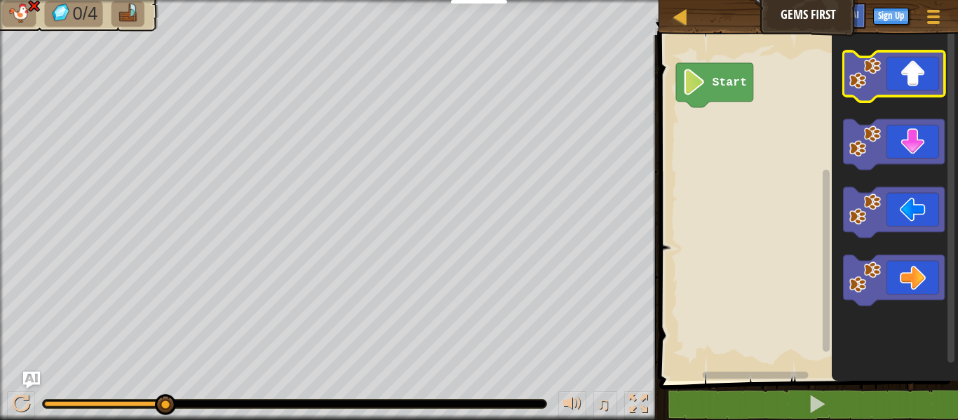
click at [892, 80] on icon "Blockly Workspace" at bounding box center [893, 76] width 101 height 50
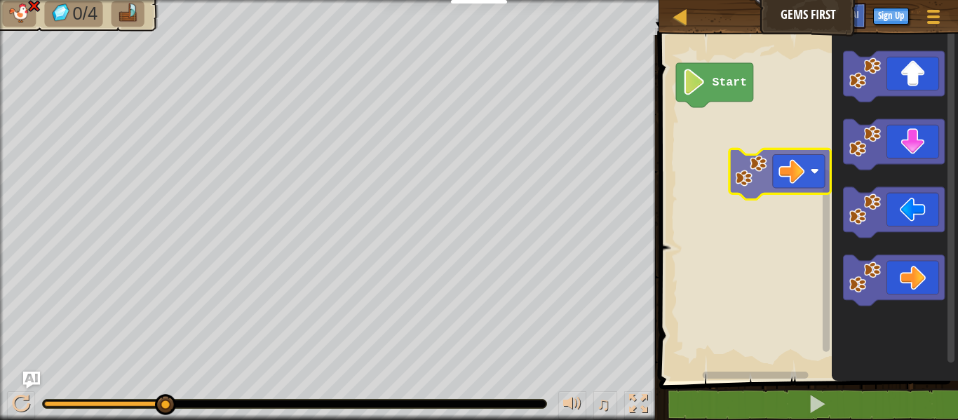
click at [702, 128] on div "Start" at bounding box center [806, 204] width 303 height 353
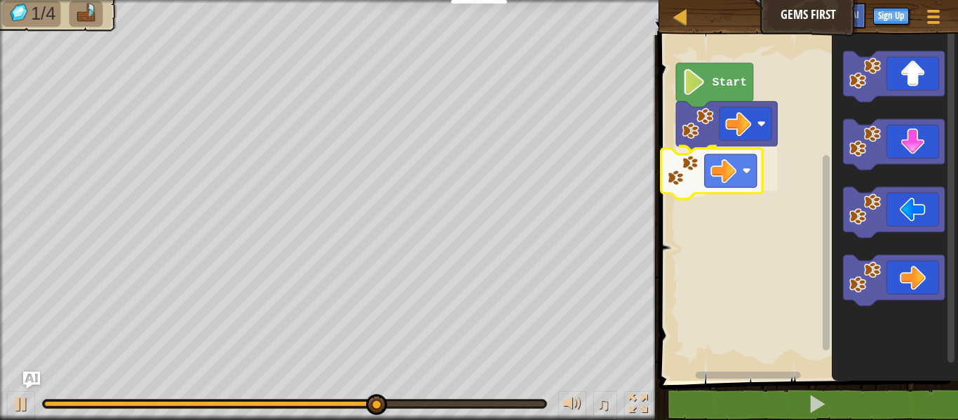
click at [740, 180] on div "Start" at bounding box center [806, 204] width 303 height 353
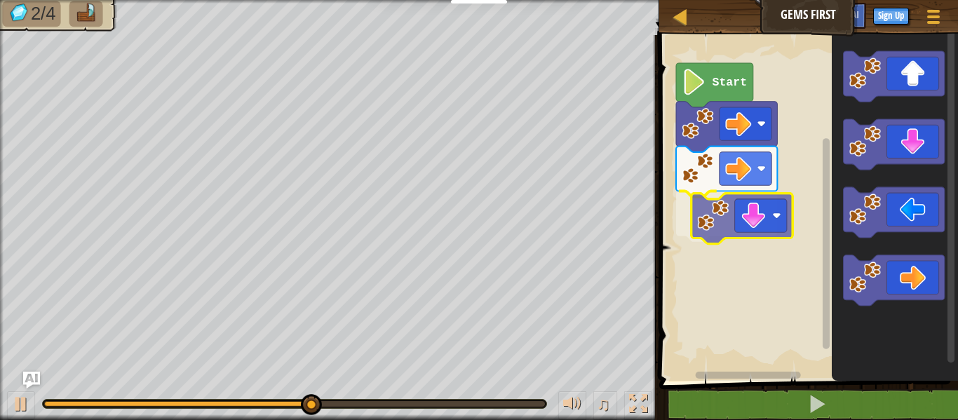
click at [740, 218] on div "Start" at bounding box center [806, 204] width 303 height 353
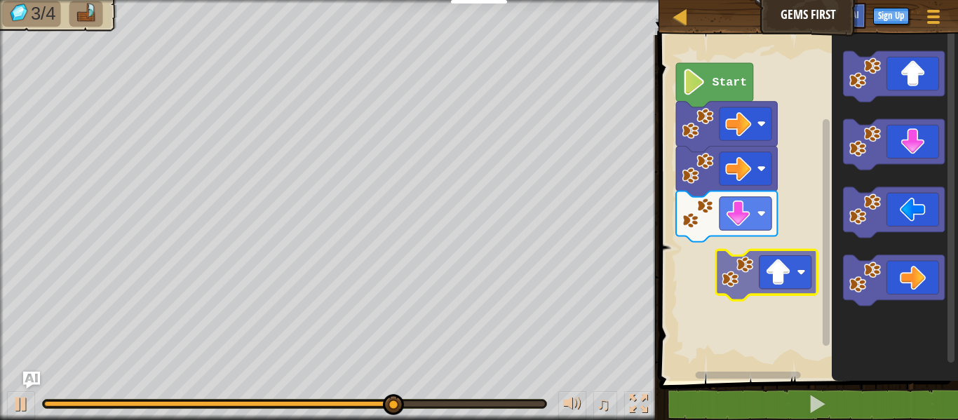
click at [770, 272] on div "Start" at bounding box center [806, 204] width 303 height 353
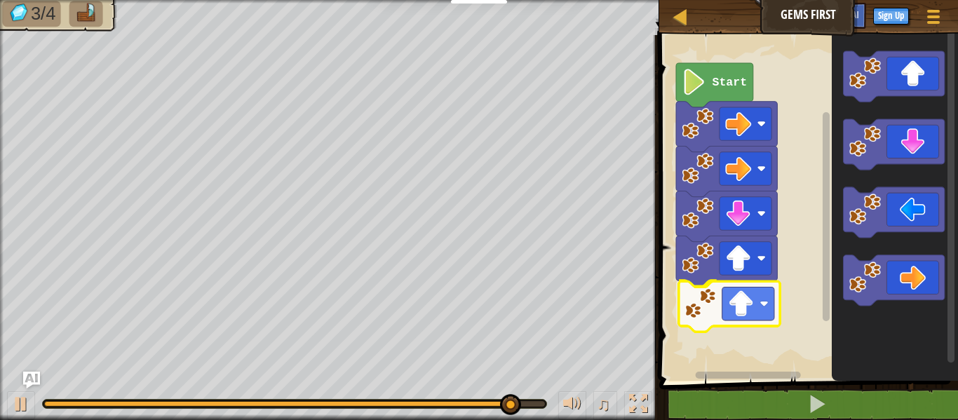
click at [747, 294] on div "Start" at bounding box center [806, 204] width 303 height 353
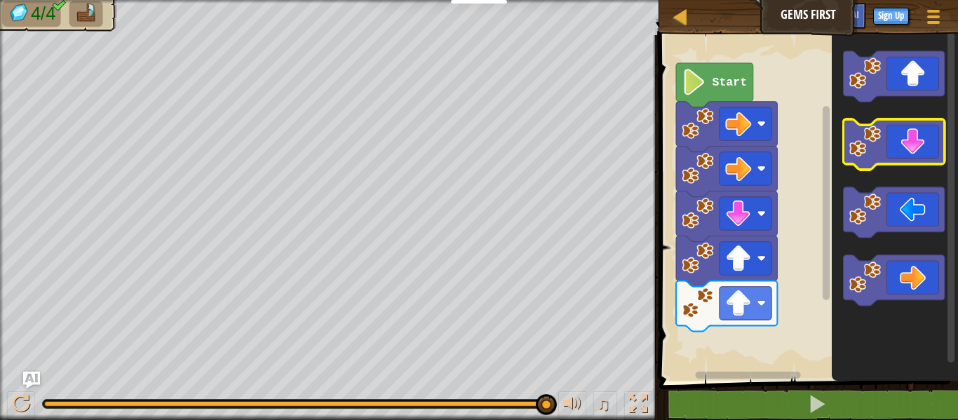
click at [902, 154] on icon "Blockly Workspace" at bounding box center [893, 144] width 101 height 50
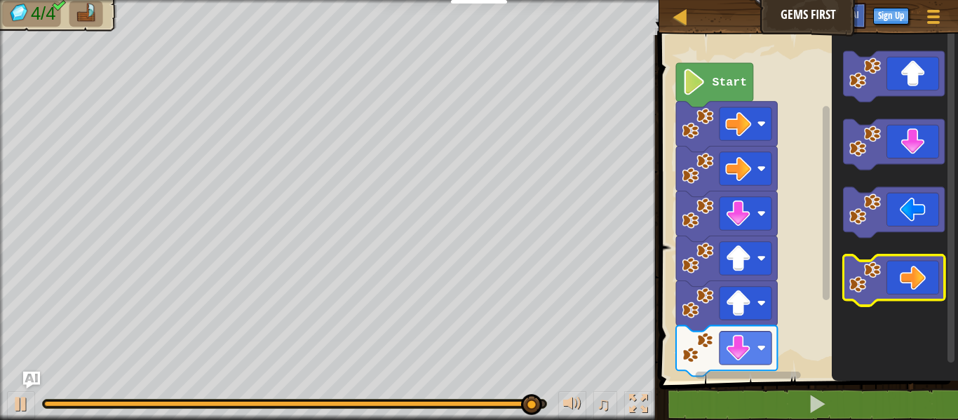
click at [895, 276] on icon "Blockly Workspace" at bounding box center [893, 280] width 101 height 50
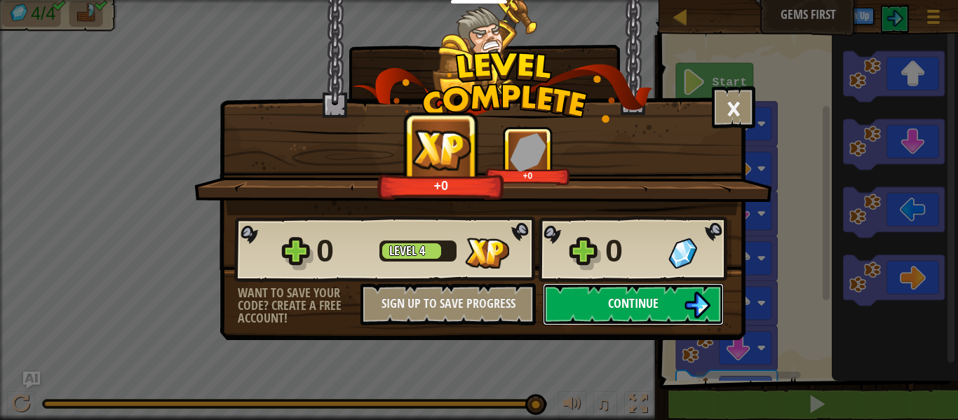
click at [691, 284] on button "Continue" at bounding box center [633, 304] width 181 height 42
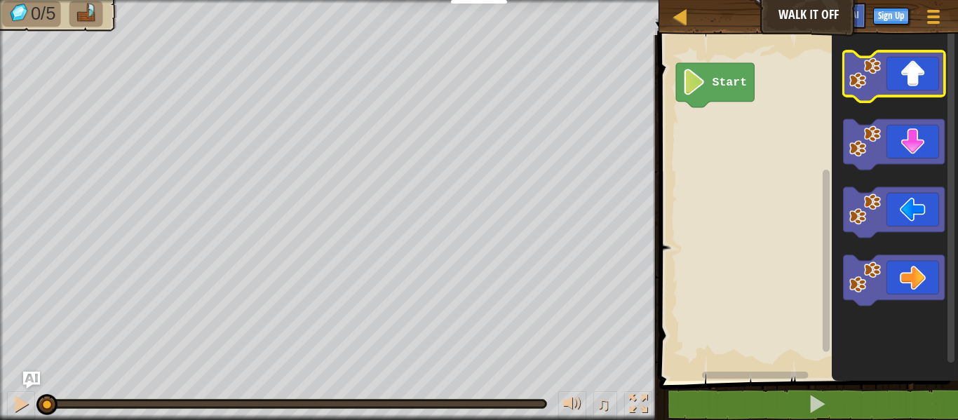
click at [911, 87] on icon "Blockly Workspace" at bounding box center [893, 76] width 101 height 50
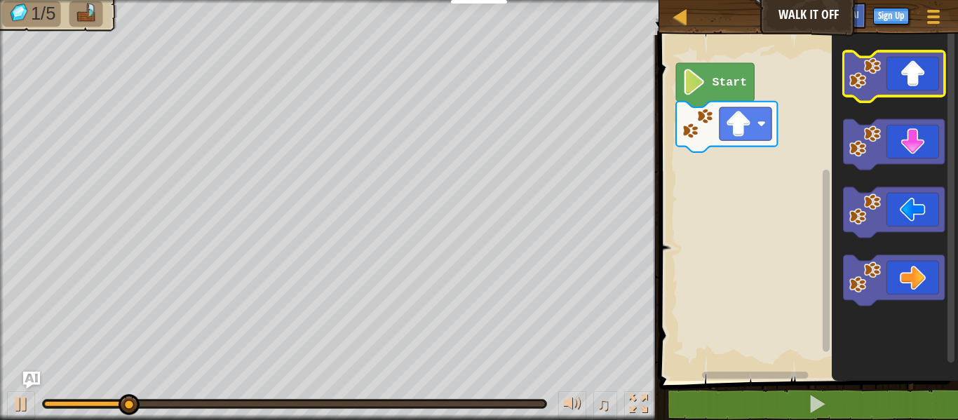
click at [899, 84] on icon "Blockly Workspace" at bounding box center [893, 76] width 101 height 50
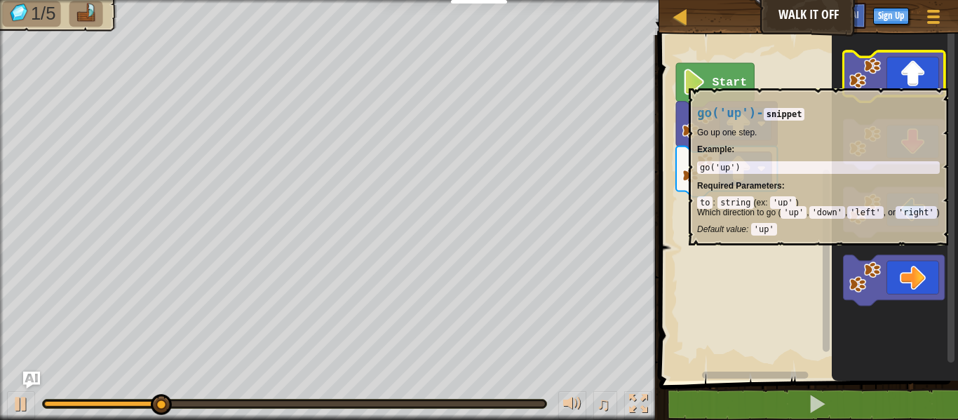
click at [898, 80] on icon "Blockly Workspace" at bounding box center [893, 76] width 101 height 50
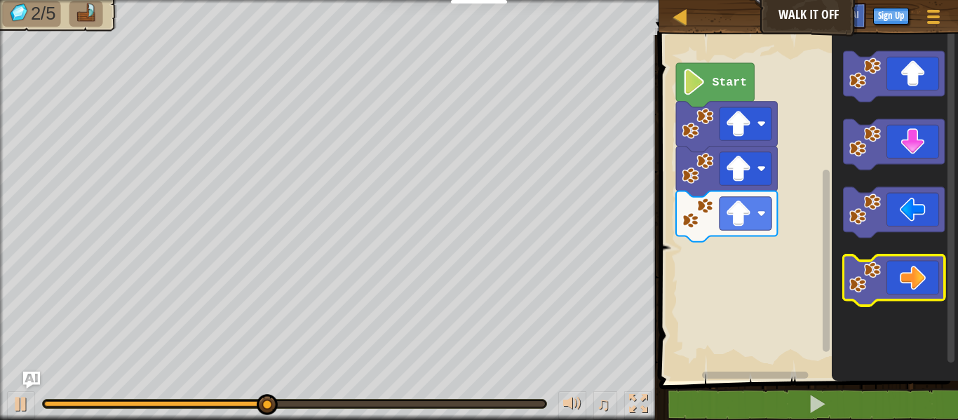
click at [897, 301] on rect "Blockly Workspace" at bounding box center [893, 280] width 101 height 50
click at [899, 281] on icon "Blockly Workspace" at bounding box center [893, 280] width 101 height 50
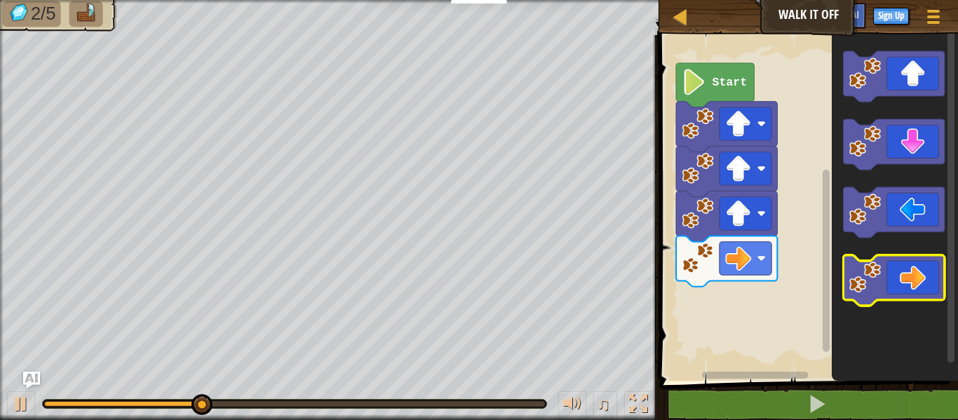
click at [899, 281] on icon "Blockly Workspace" at bounding box center [893, 280] width 101 height 50
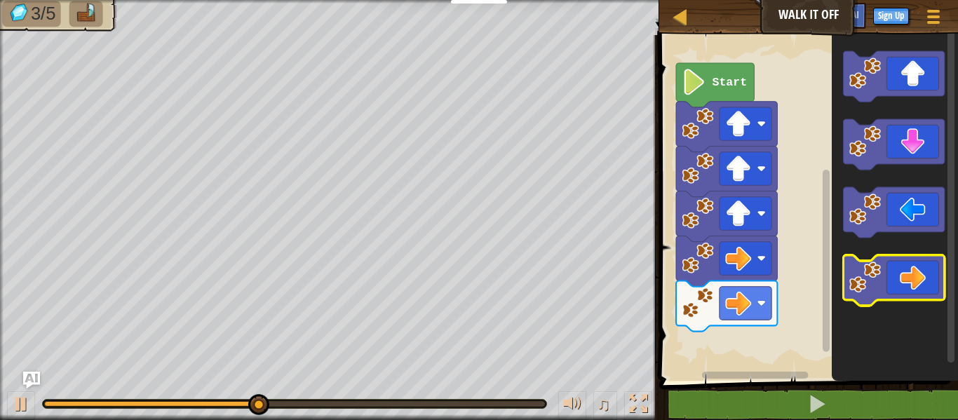
click at [899, 281] on icon "Blockly Workspace" at bounding box center [893, 280] width 101 height 50
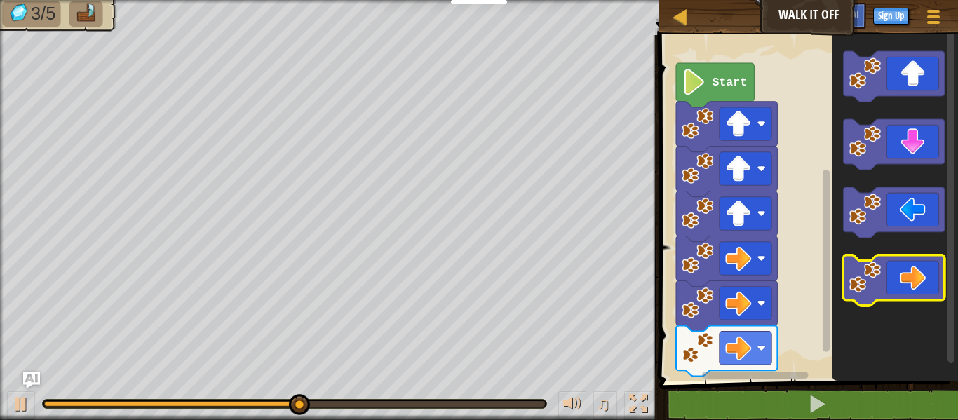
click at [899, 281] on icon "Blockly Workspace" at bounding box center [893, 280] width 101 height 50
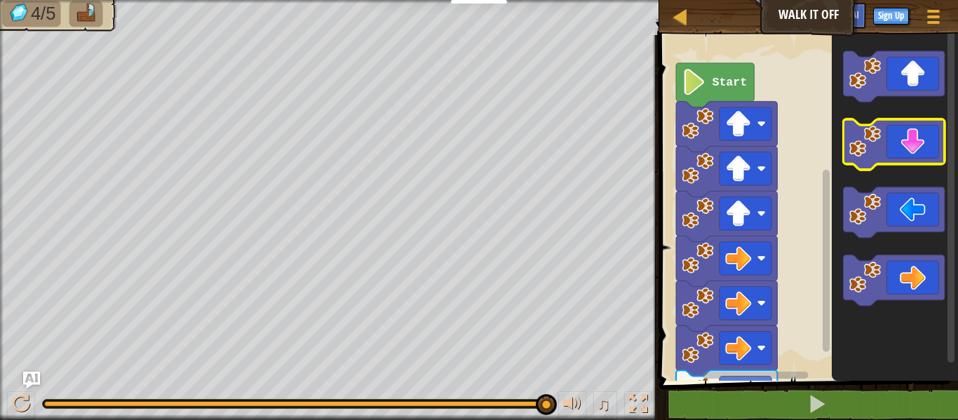
click at [925, 127] on icon "Blockly Workspace" at bounding box center [893, 144] width 101 height 50
click at [925, 128] on icon "Blockly Workspace" at bounding box center [893, 144] width 101 height 50
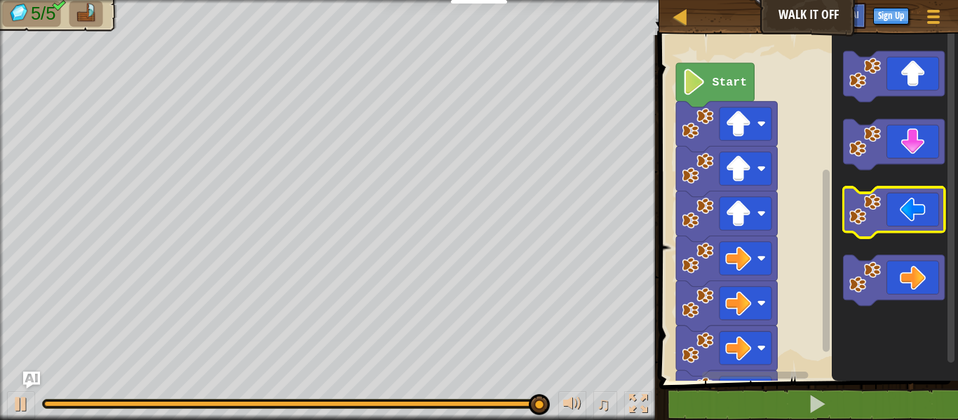
click at [902, 222] on icon "Blockly Workspace" at bounding box center [893, 212] width 101 height 50
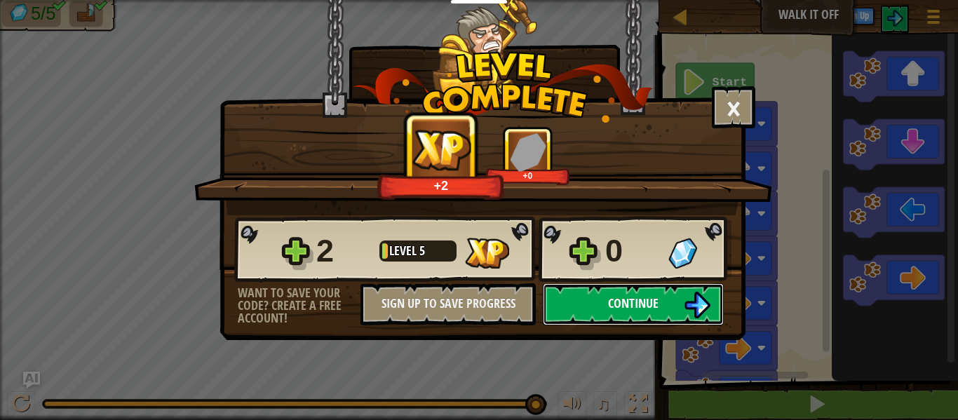
click at [693, 313] on img at bounding box center [697, 305] width 27 height 27
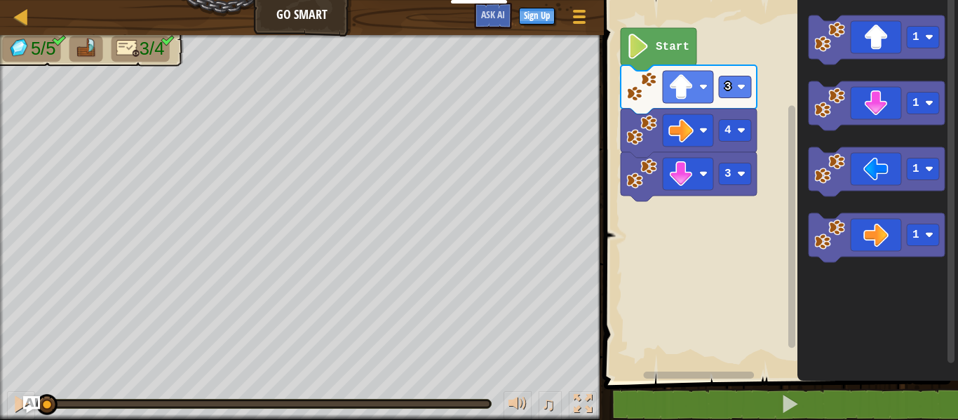
click at [698, 219] on rect "Blockly Workspace" at bounding box center [778, 187] width 358 height 388
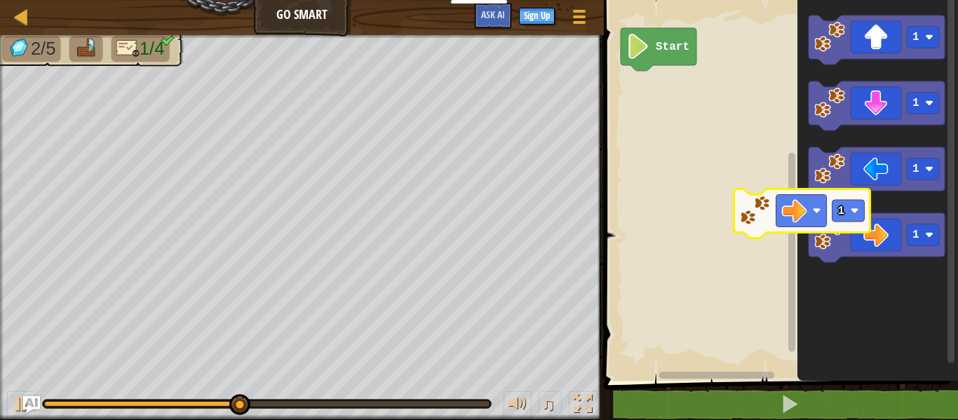
click at [795, 196] on div "Start 1 1 1 1 1" at bounding box center [778, 187] width 358 height 388
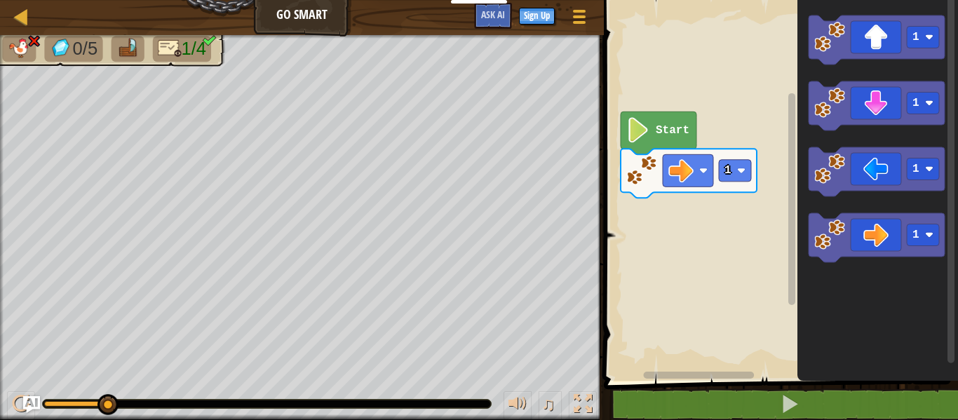
click at [315, 22] on div "Map Go Smart Game Menu Sign Up Ask AI" at bounding box center [302, 17] width 604 height 35
click at [890, 28] on icon "Blockly Workspace" at bounding box center [876, 39] width 136 height 49
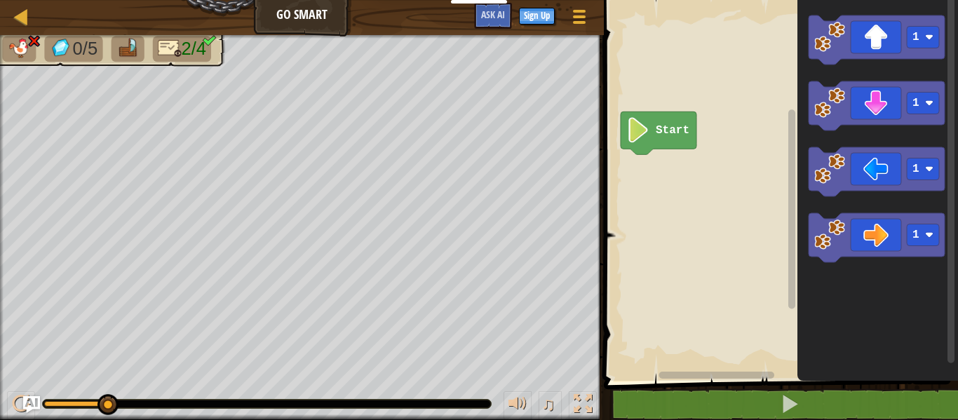
click at [649, 144] on icon "Blockly Workspace" at bounding box center [658, 132] width 76 height 43
click at [652, 138] on icon "Blockly Workspace" at bounding box center [658, 132] width 76 height 43
click at [738, 101] on rect "Blockly Workspace" at bounding box center [778, 187] width 358 height 388
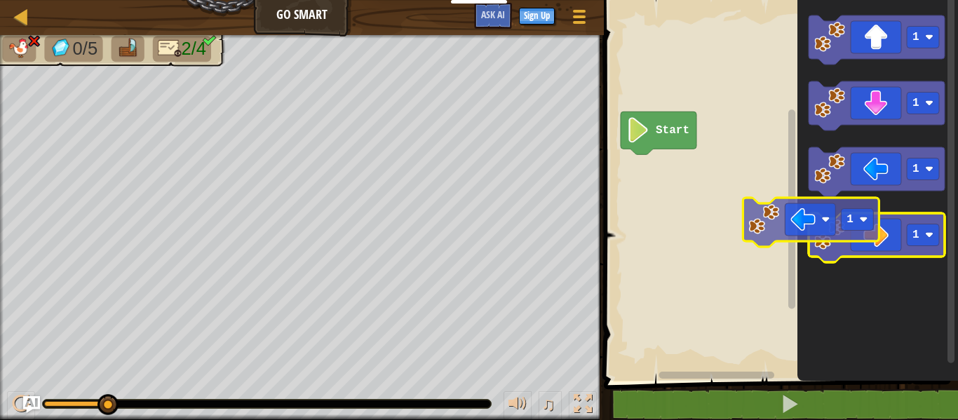
click at [812, 210] on icon "1 1 1 1" at bounding box center [877, 187] width 161 height 388
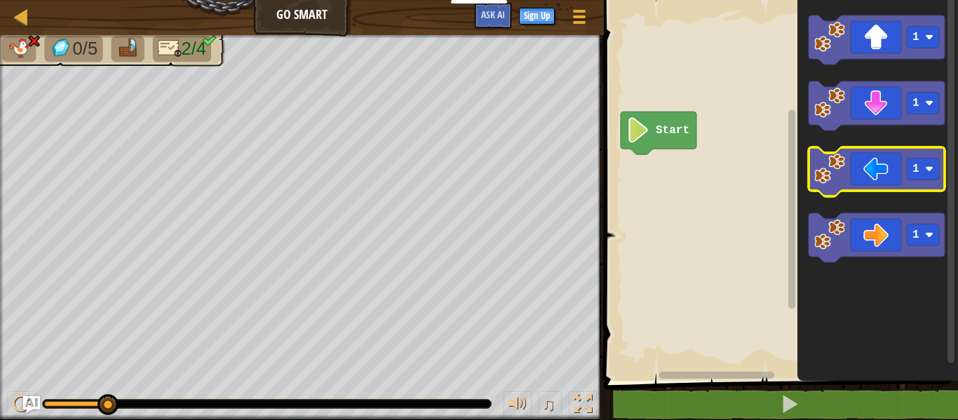
click at [848, 165] on icon "Blockly Workspace" at bounding box center [876, 171] width 136 height 49
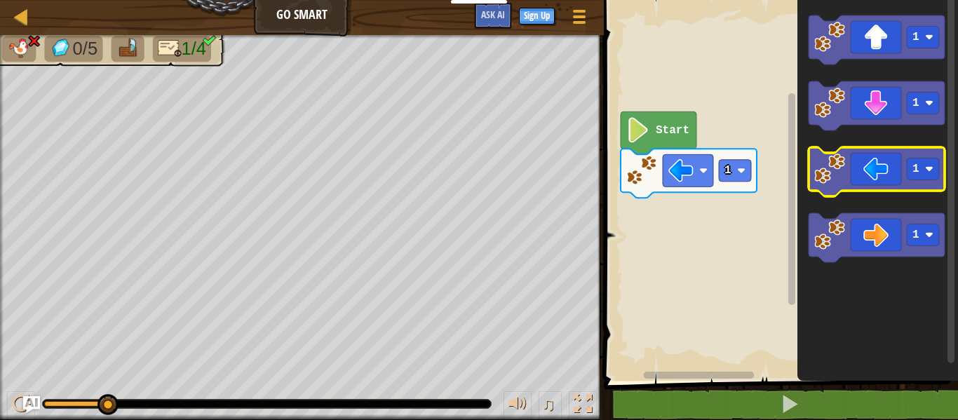
click at [866, 171] on icon "Blockly Workspace" at bounding box center [876, 171] width 136 height 49
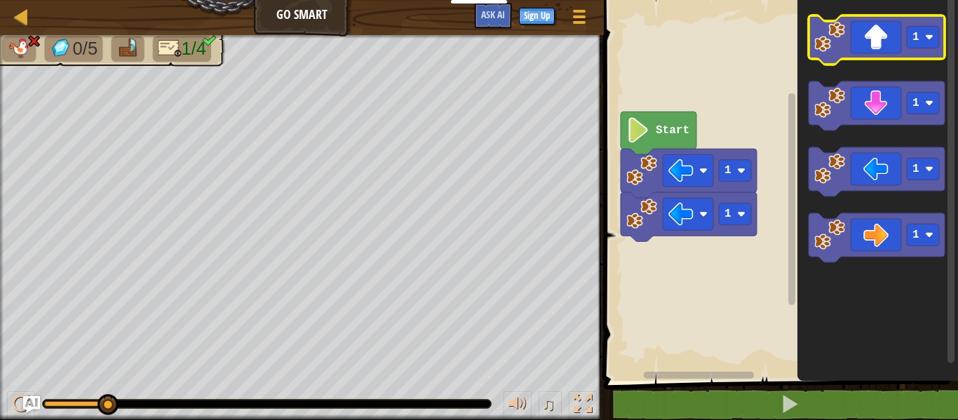
click at [893, 46] on icon "Blockly Workspace" at bounding box center [876, 39] width 136 height 49
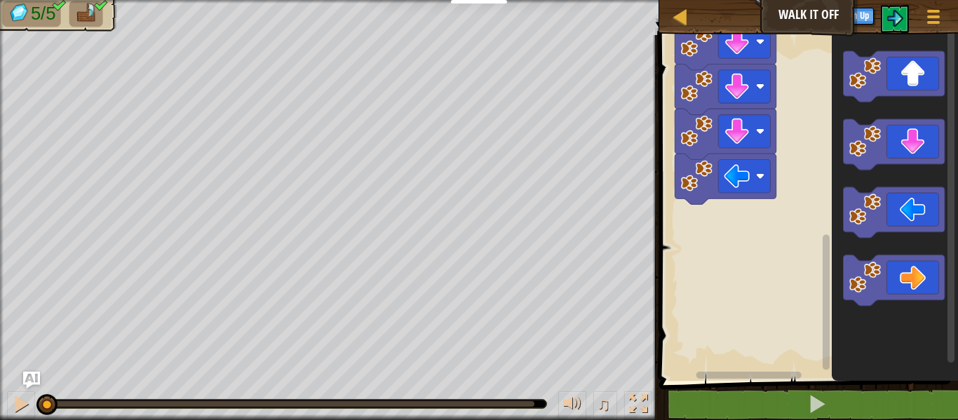
click at [730, 316] on rect "Blockly Workspace" at bounding box center [806, 204] width 303 height 353
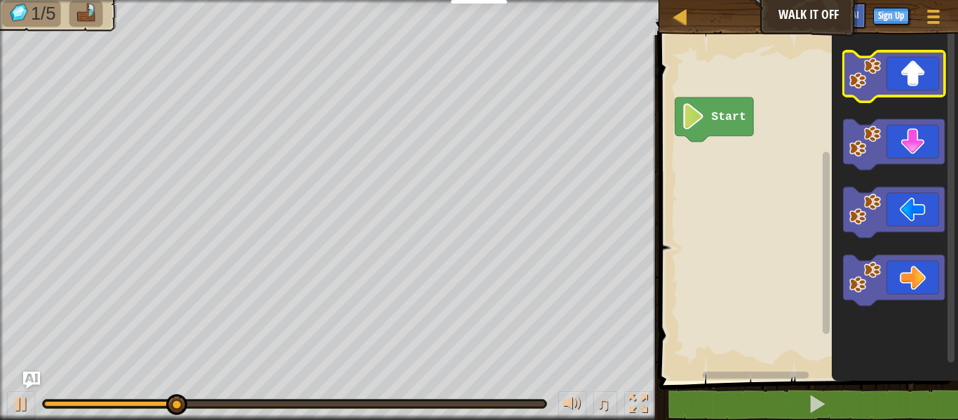
click at [934, 79] on icon "Blockly Workspace" at bounding box center [893, 76] width 101 height 50
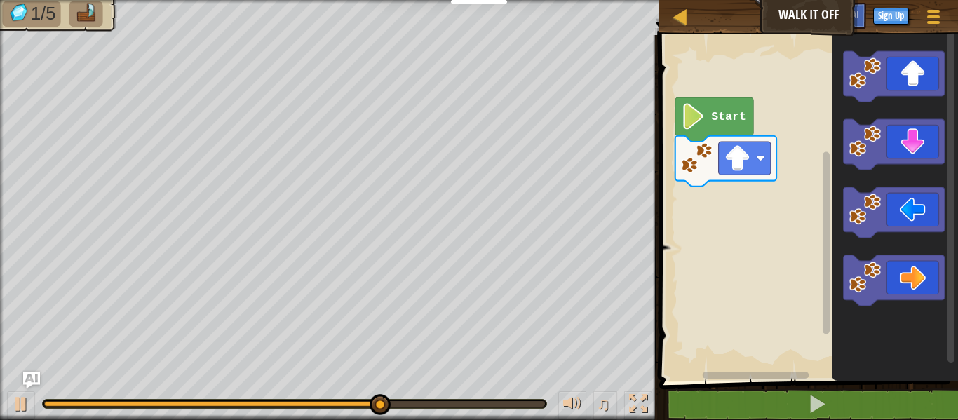
click at [695, 169] on image "Blockly Workspace" at bounding box center [697, 158] width 32 height 32
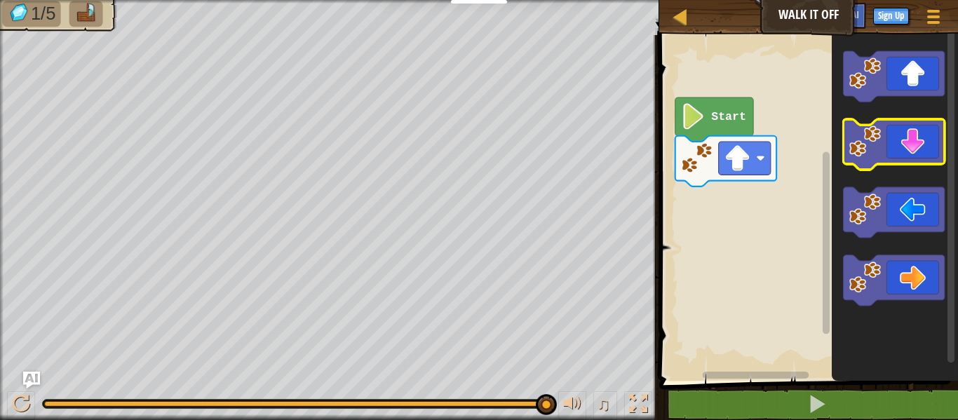
click at [879, 134] on image "Blockly Workspace" at bounding box center [864, 141] width 32 height 32
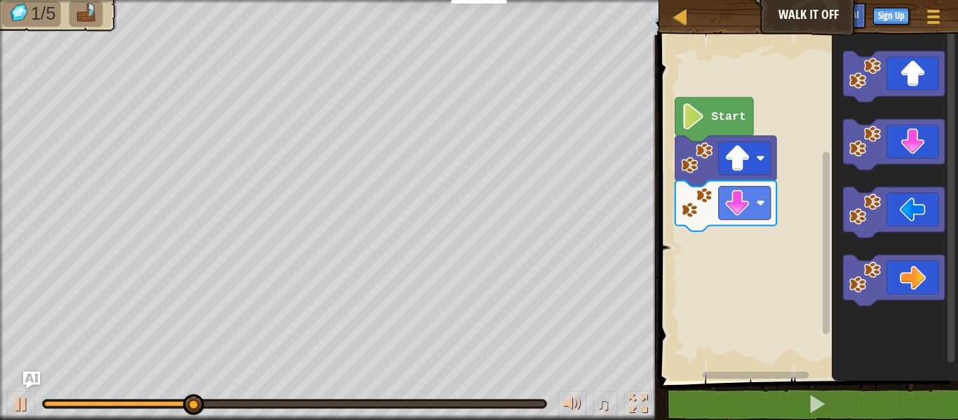
click at [715, 166] on icon "Blockly Workspace" at bounding box center [724, 161] width 101 height 50
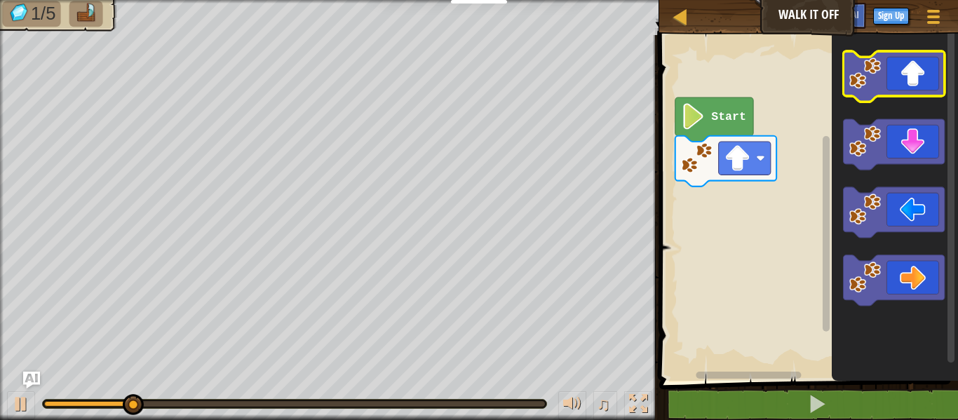
click at [895, 69] on icon "Blockly Workspace" at bounding box center [893, 76] width 101 height 50
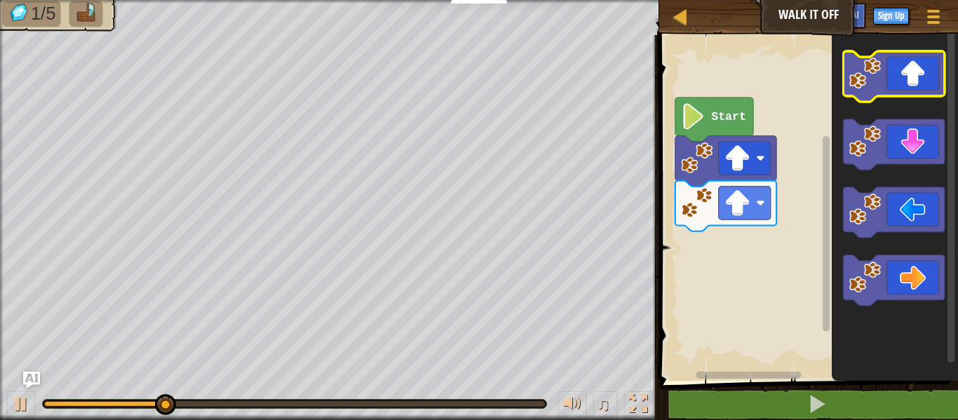
click at [887, 89] on icon "Blockly Workspace" at bounding box center [893, 76] width 101 height 50
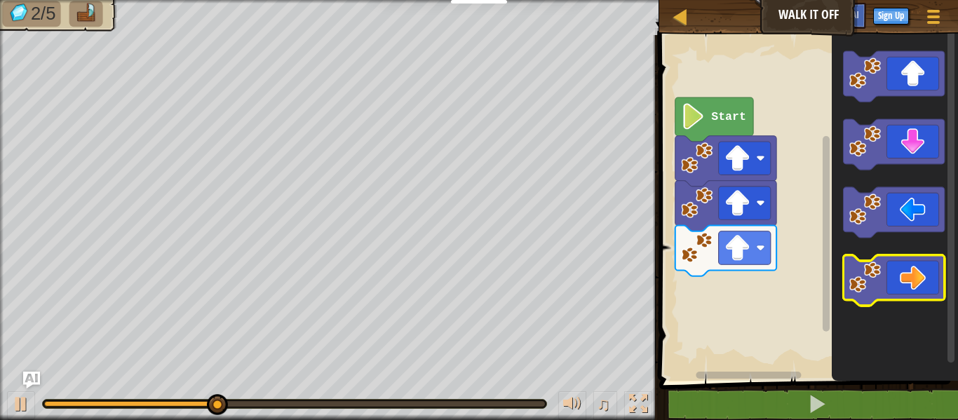
click at [931, 283] on icon "Blockly Workspace" at bounding box center [893, 280] width 101 height 50
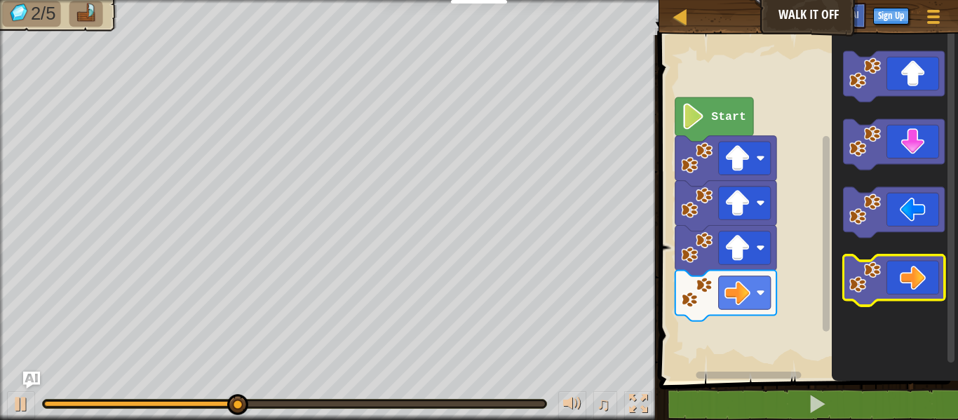
click at [918, 297] on icon "Blockly Workspace" at bounding box center [893, 280] width 101 height 50
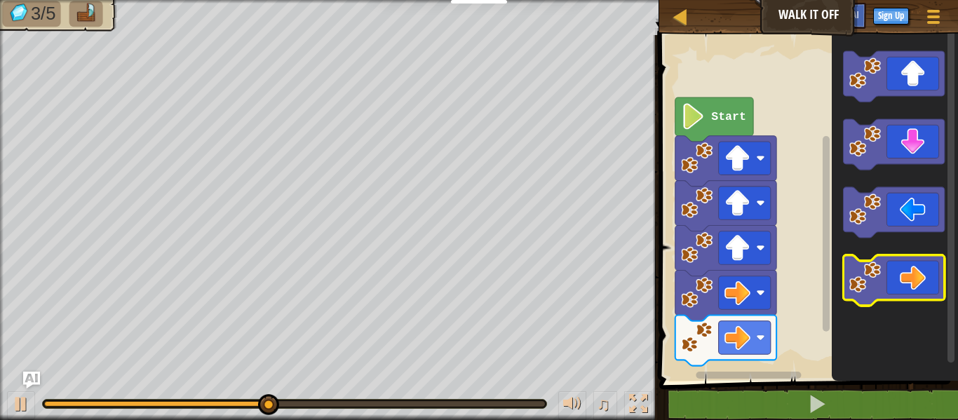
click at [918, 296] on icon "Blockly Workspace" at bounding box center [893, 280] width 101 height 50
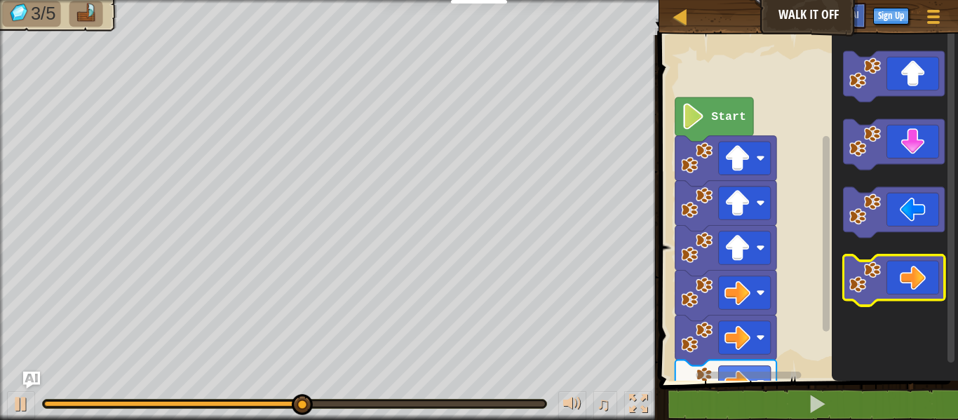
click at [918, 296] on icon "Blockly Workspace" at bounding box center [893, 280] width 101 height 50
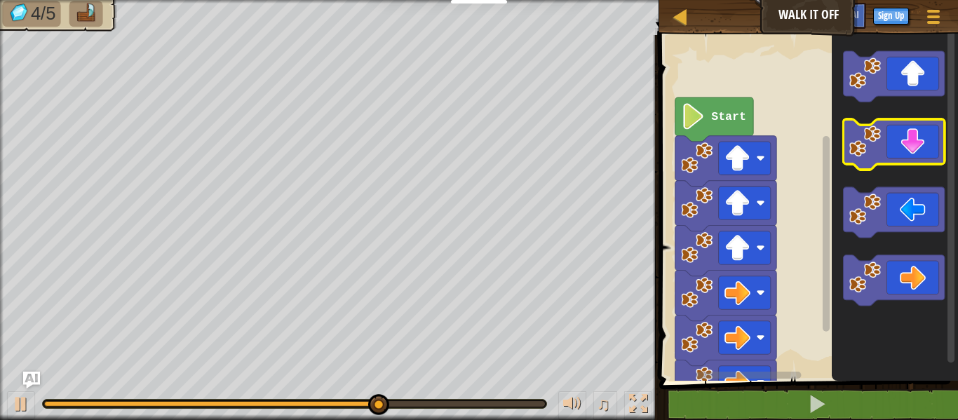
click at [910, 147] on icon "Blockly Workspace" at bounding box center [893, 144] width 101 height 50
click at [910, 144] on icon "Blockly Workspace" at bounding box center [893, 144] width 101 height 50
click at [923, 143] on icon "Blockly Workspace" at bounding box center [893, 144] width 101 height 50
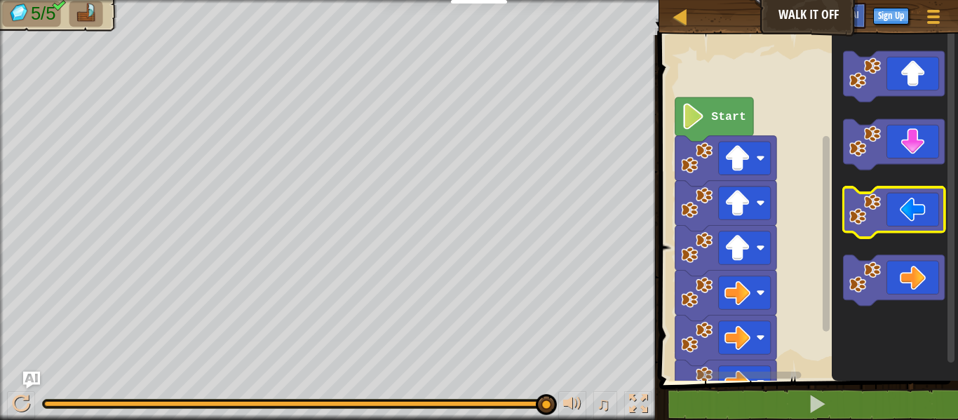
click at [902, 209] on icon "Blockly Workspace" at bounding box center [893, 212] width 101 height 50
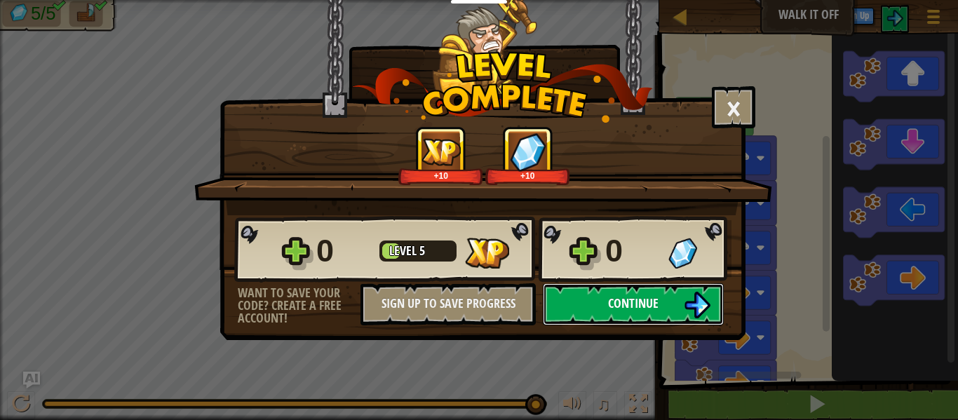
click at [667, 311] on button "Continue" at bounding box center [633, 304] width 181 height 42
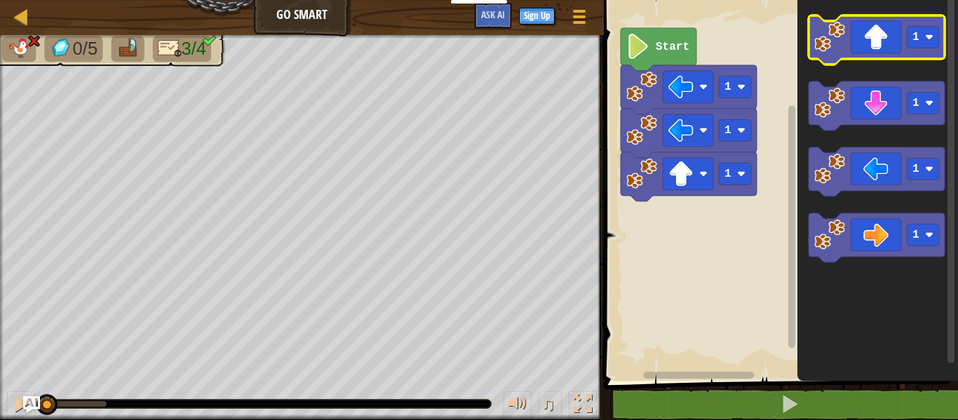
click at [857, 30] on icon "Blockly Workspace" at bounding box center [876, 39] width 136 height 49
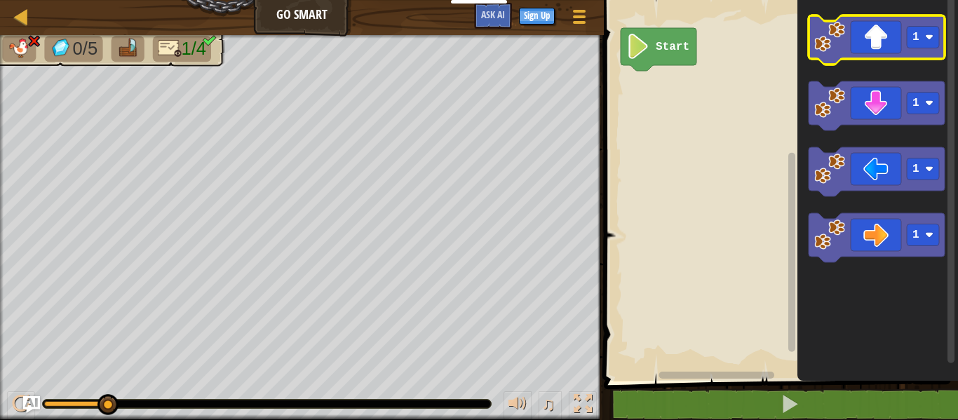
click at [857, 33] on icon "Blockly Workspace" at bounding box center [876, 39] width 136 height 49
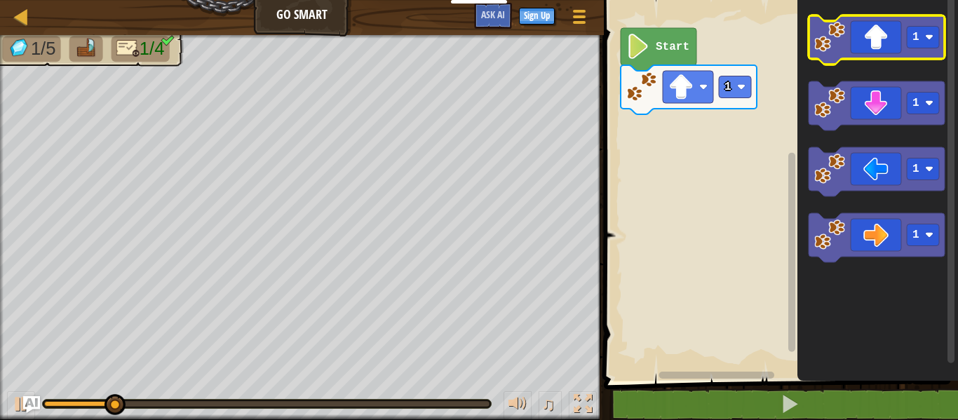
click at [869, 53] on icon "Blockly Workspace" at bounding box center [876, 39] width 136 height 49
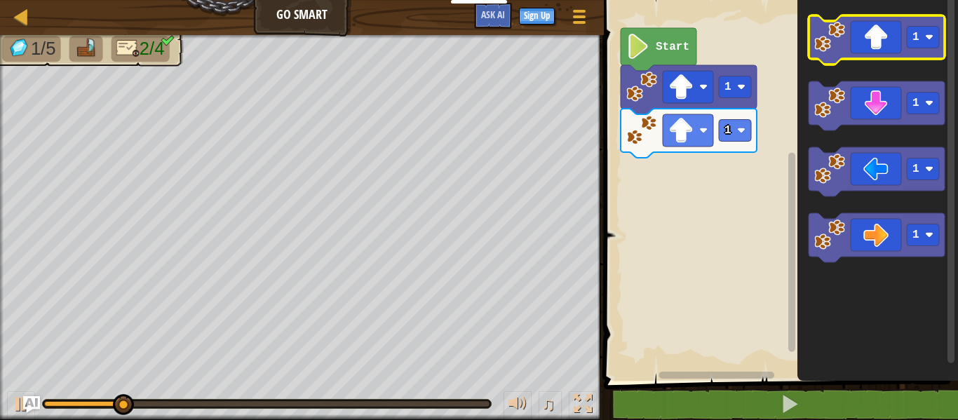
click at [869, 53] on icon "Blockly Workspace" at bounding box center [876, 39] width 136 height 49
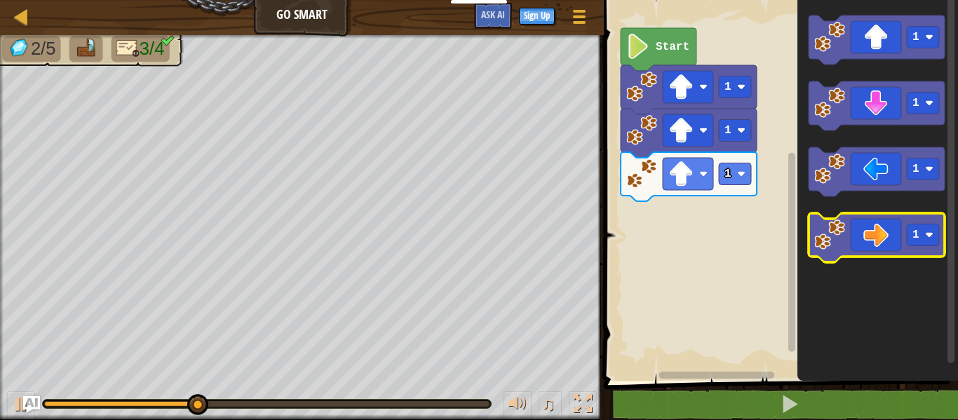
click at [892, 236] on icon "Blockly Workspace" at bounding box center [876, 237] width 136 height 49
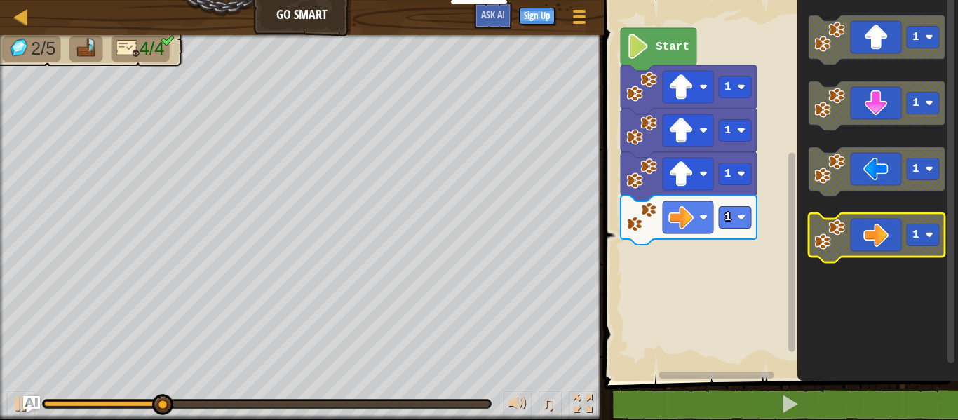
click at [892, 236] on icon "Blockly Workspace" at bounding box center [876, 237] width 136 height 49
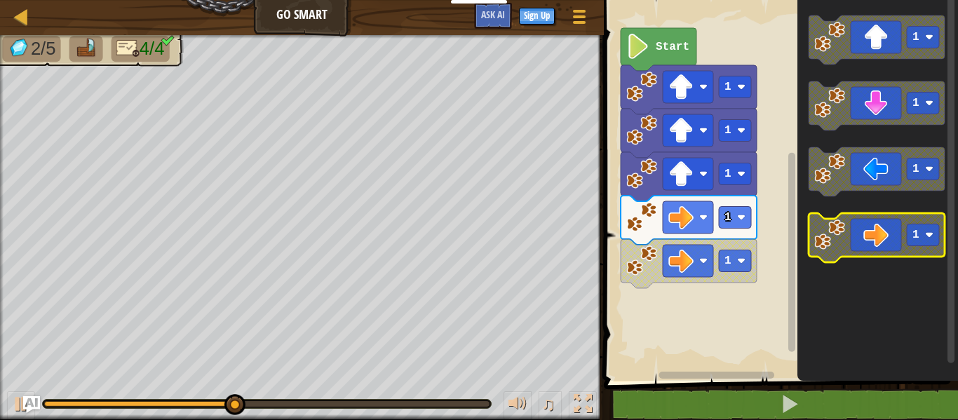
click at [895, 237] on icon "Blockly Workspace" at bounding box center [876, 237] width 136 height 49
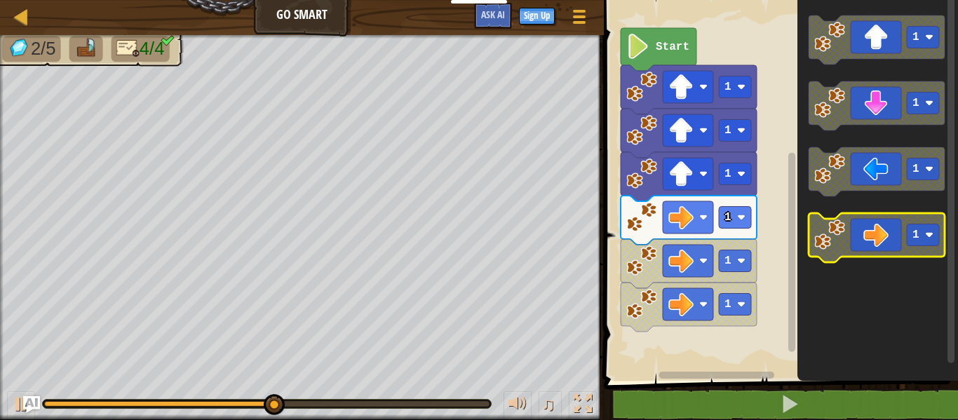
click at [895, 237] on icon "Blockly Workspace" at bounding box center [876, 237] width 136 height 49
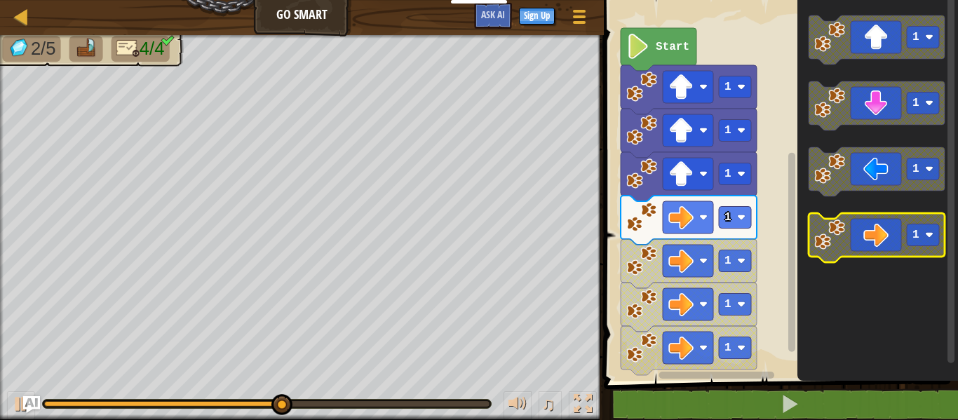
click at [895, 237] on icon "Blockly Workspace" at bounding box center [876, 237] width 136 height 49
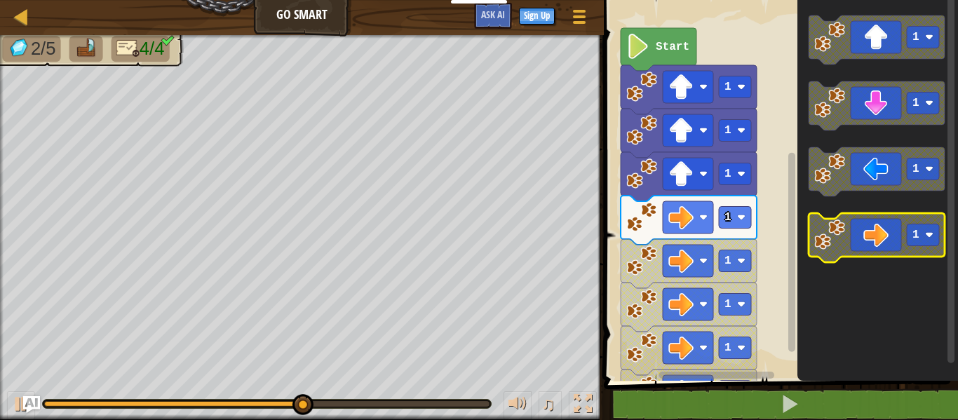
click at [895, 237] on icon "Blockly Workspace" at bounding box center [876, 237] width 136 height 49
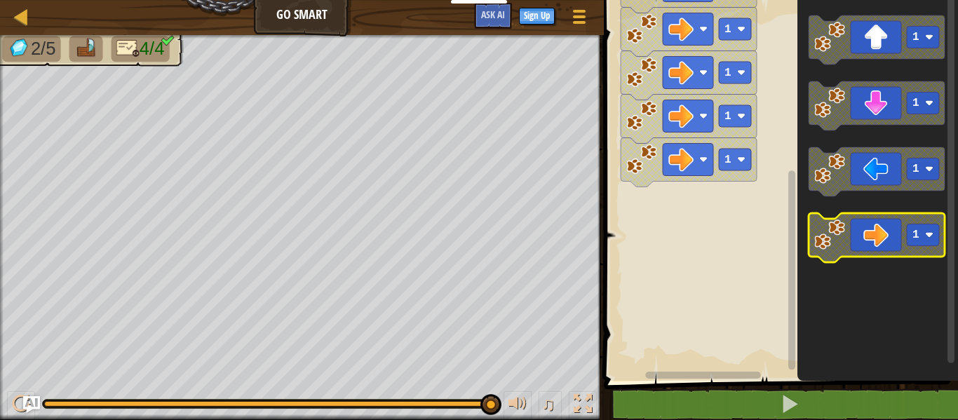
click at [869, 250] on icon "Blockly Workspace" at bounding box center [876, 237] width 136 height 49
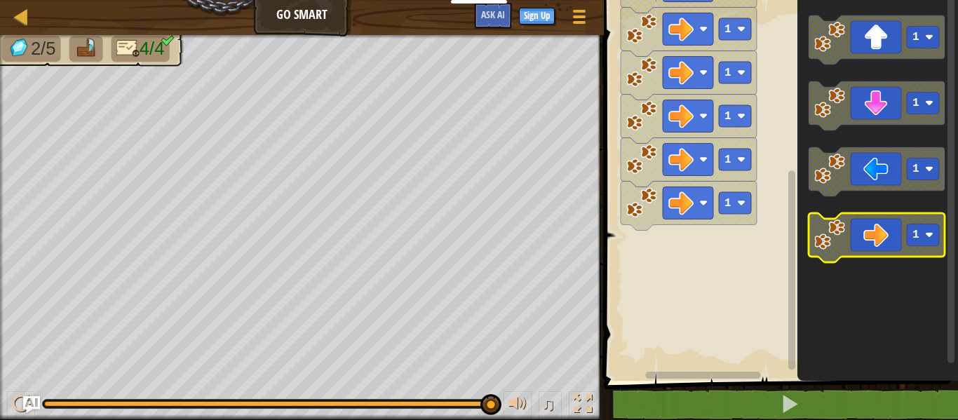
click at [869, 250] on icon "Blockly Workspace" at bounding box center [876, 237] width 136 height 49
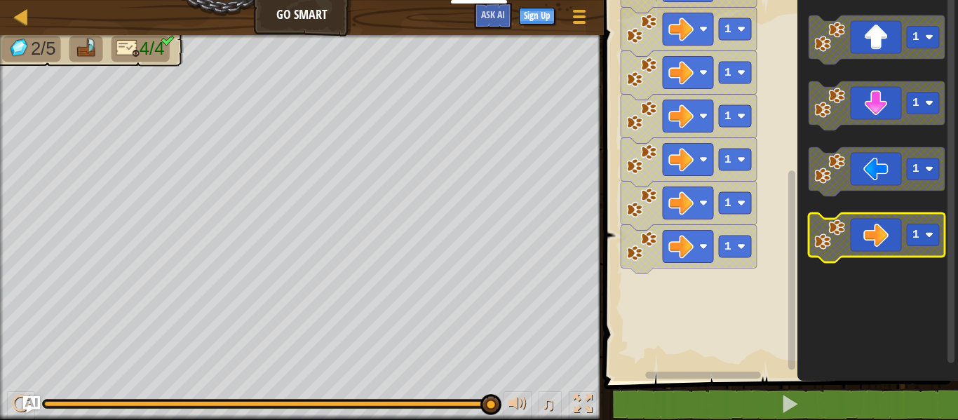
click at [869, 250] on icon "Blockly Workspace" at bounding box center [876, 237] width 136 height 49
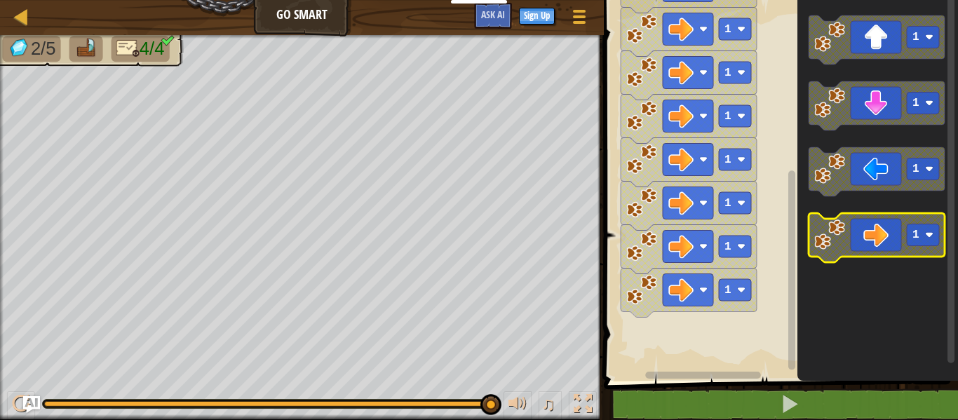
click at [869, 250] on icon "Blockly Workspace" at bounding box center [876, 237] width 136 height 49
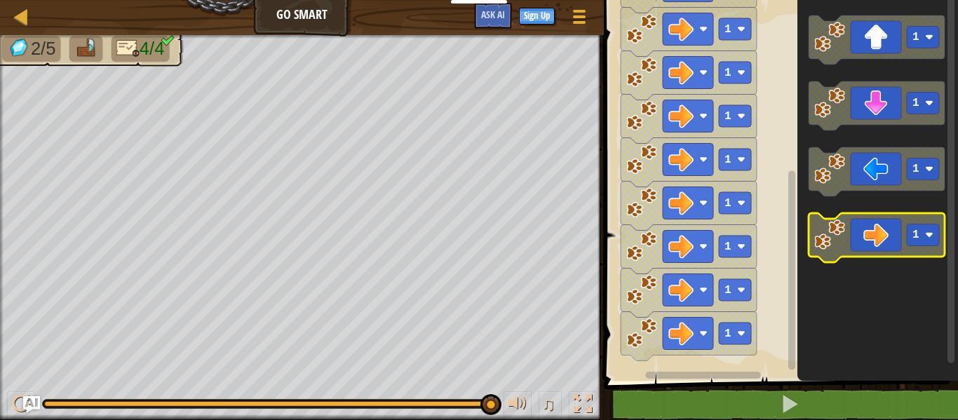
click at [869, 250] on icon "Blockly Workspace" at bounding box center [876, 237] width 136 height 49
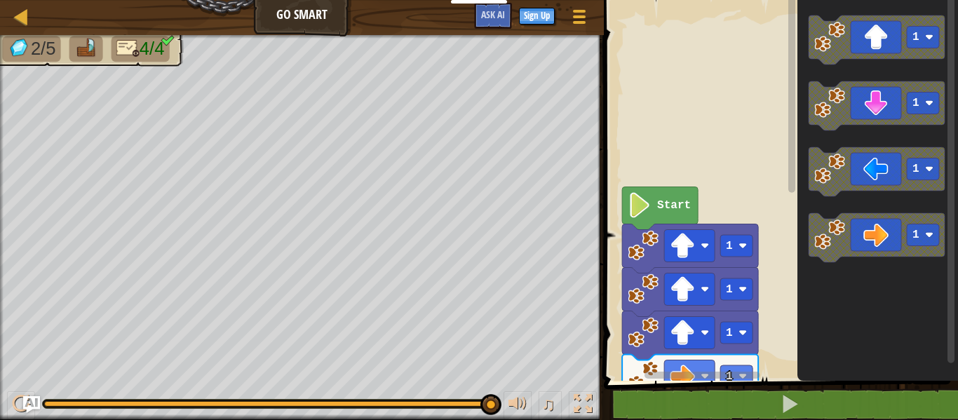
click at [730, 229] on icon "Blockly Workspace" at bounding box center [690, 248] width 136 height 49
